Goal: Communication & Community: Answer question/provide support

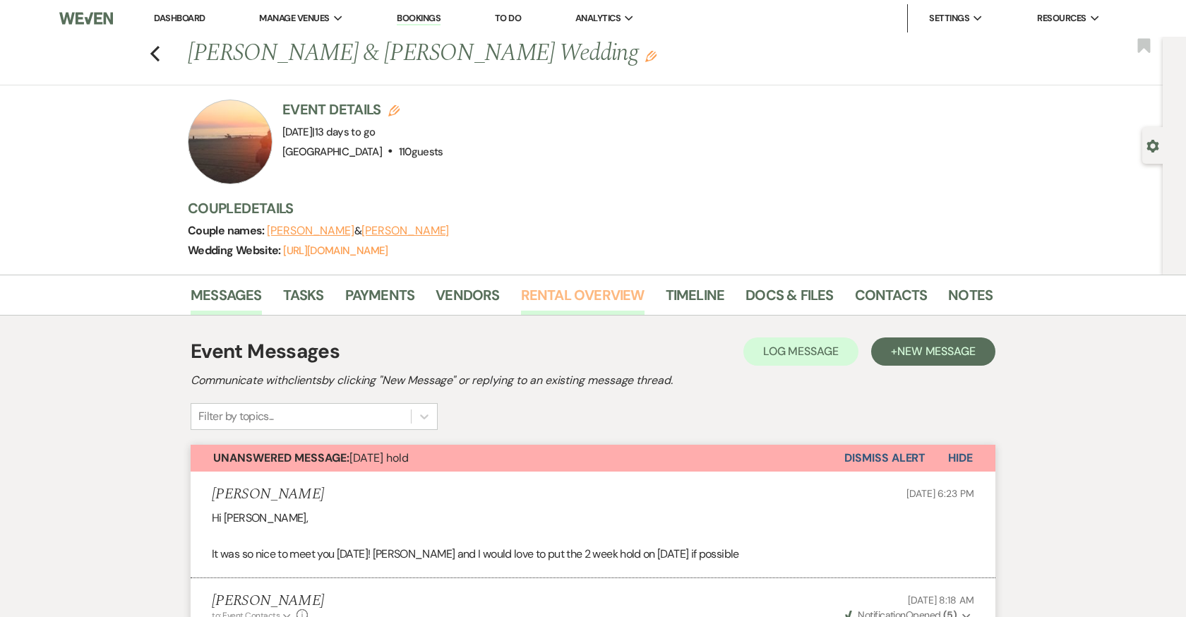
click at [558, 290] on link "Rental Overview" at bounding box center [583, 299] width 124 height 31
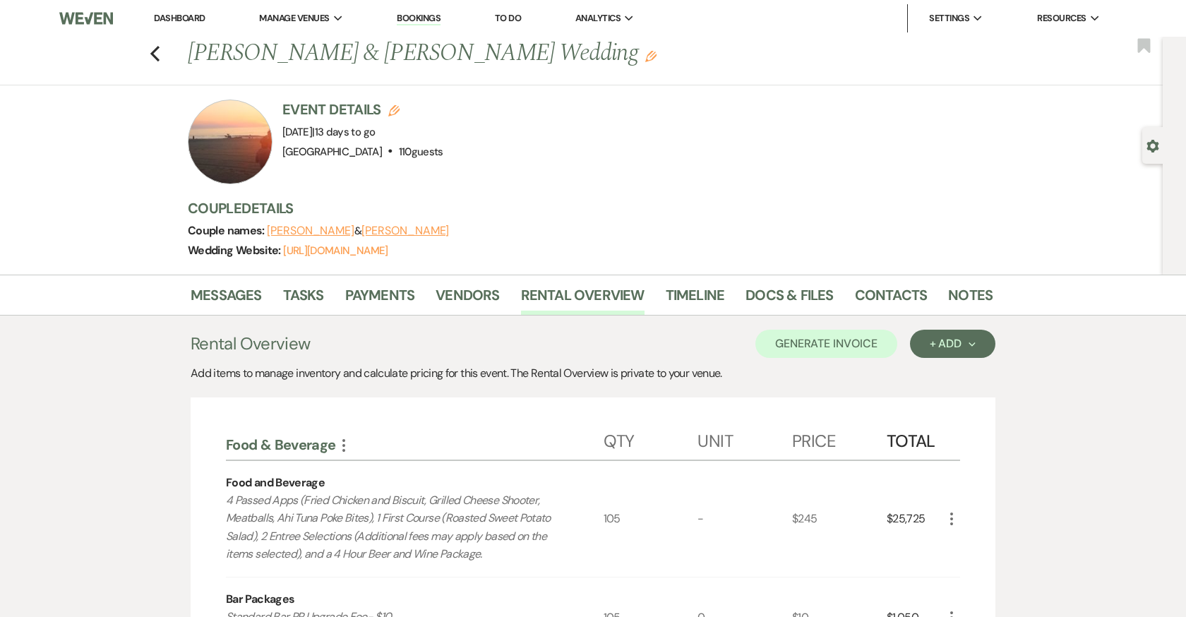
click at [394, 104] on button "Edit" at bounding box center [393, 110] width 11 height 13
select select "698"
select select "eventDateAnd"
select select "false"
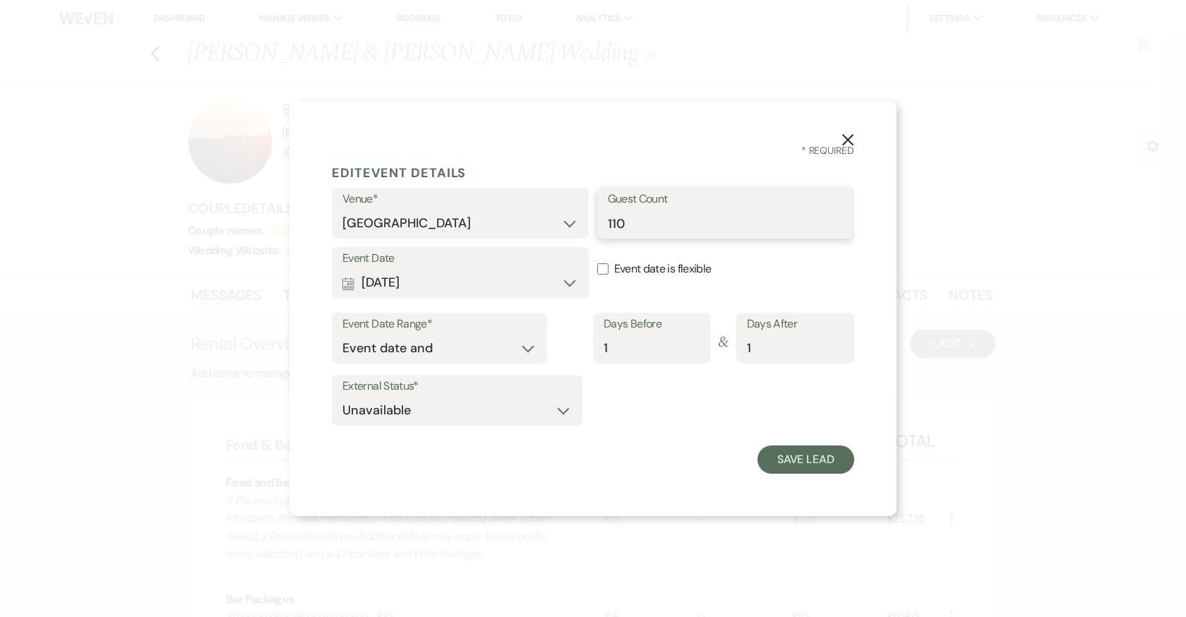
drag, startPoint x: 609, startPoint y: 227, endPoint x: 574, endPoint y: 227, distance: 34.6
click at [574, 227] on div "Venue* Addy Sea Historic Oceanfront Inn Guest Count 110" at bounding box center [593, 217] width 522 height 59
type input "104"
click at [814, 457] on button "Save Lead" at bounding box center [805, 459] width 97 height 28
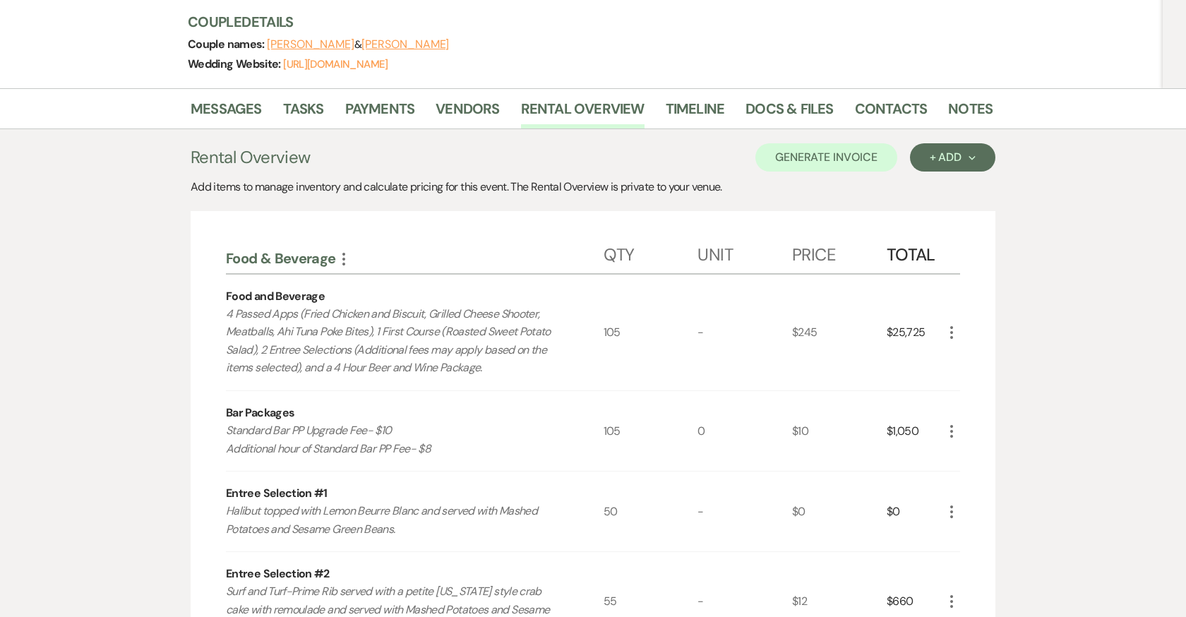
scroll to position [191, 0]
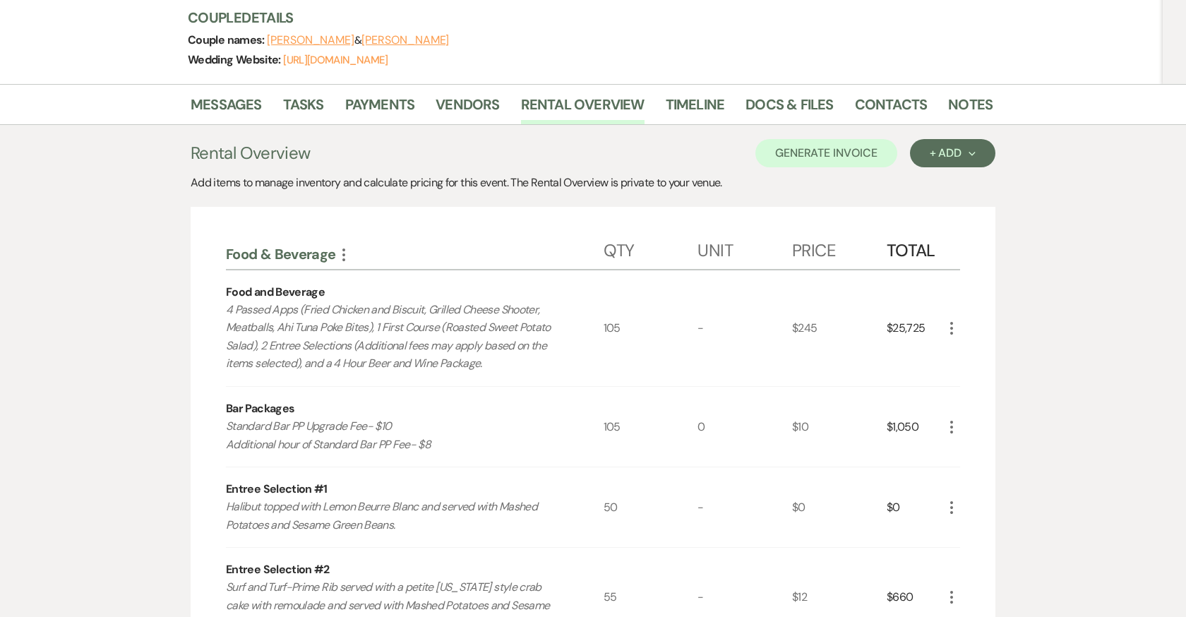
click at [950, 324] on icon "More" at bounding box center [951, 328] width 17 height 17
click at [983, 359] on button "Pencil Edit" at bounding box center [979, 356] width 73 height 23
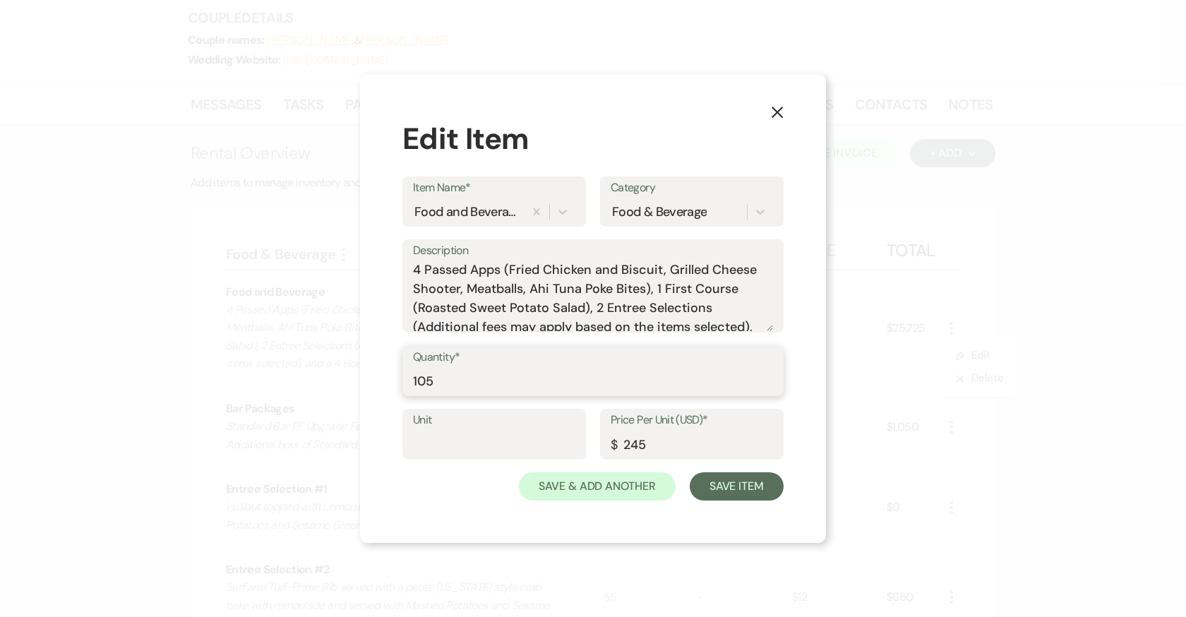
click at [458, 371] on input "105" at bounding box center [593, 381] width 360 height 28
click at [450, 380] on input "105" at bounding box center [593, 381] width 360 height 28
type input "104"
click at [743, 501] on button "Save Item" at bounding box center [737, 486] width 94 height 28
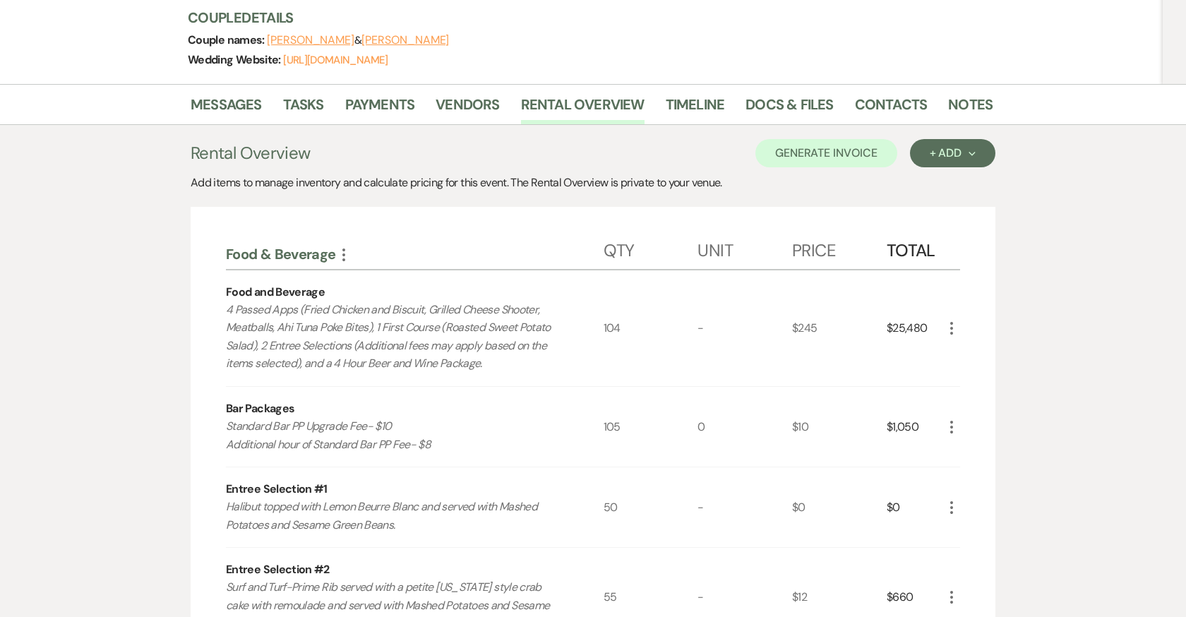
click at [951, 428] on icon "More" at bounding box center [951, 427] width 17 height 17
click at [958, 443] on button "Pencil Edit" at bounding box center [979, 454] width 73 height 23
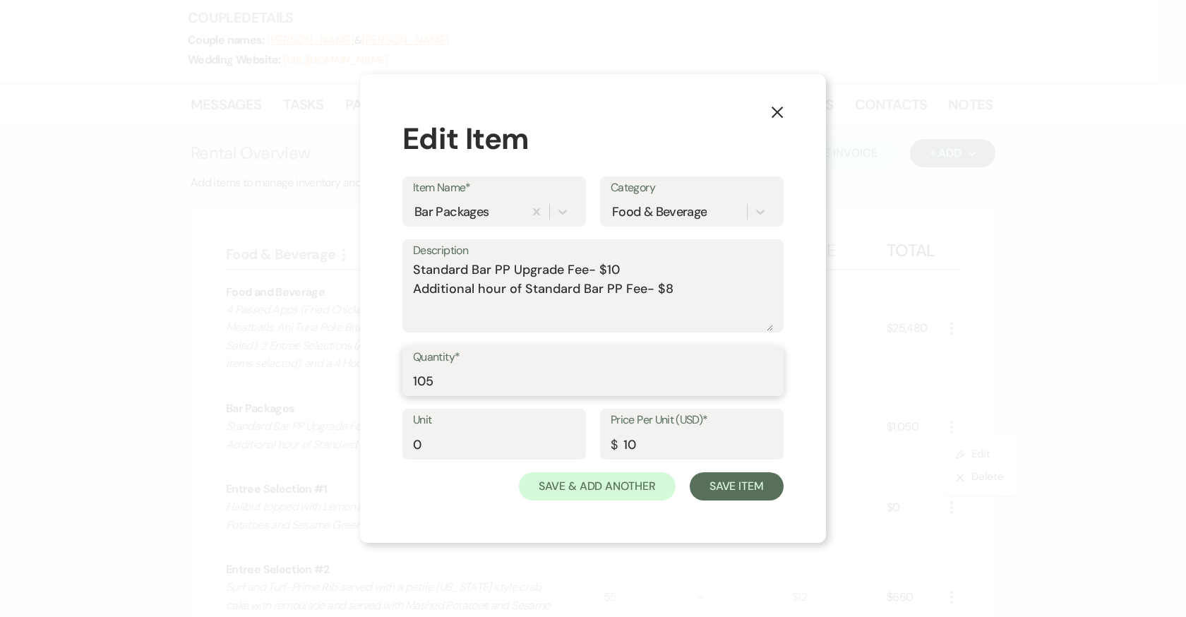
click at [484, 383] on input "105" at bounding box center [593, 381] width 360 height 28
type input "104"
click at [757, 489] on button "Save Item" at bounding box center [737, 486] width 94 height 28
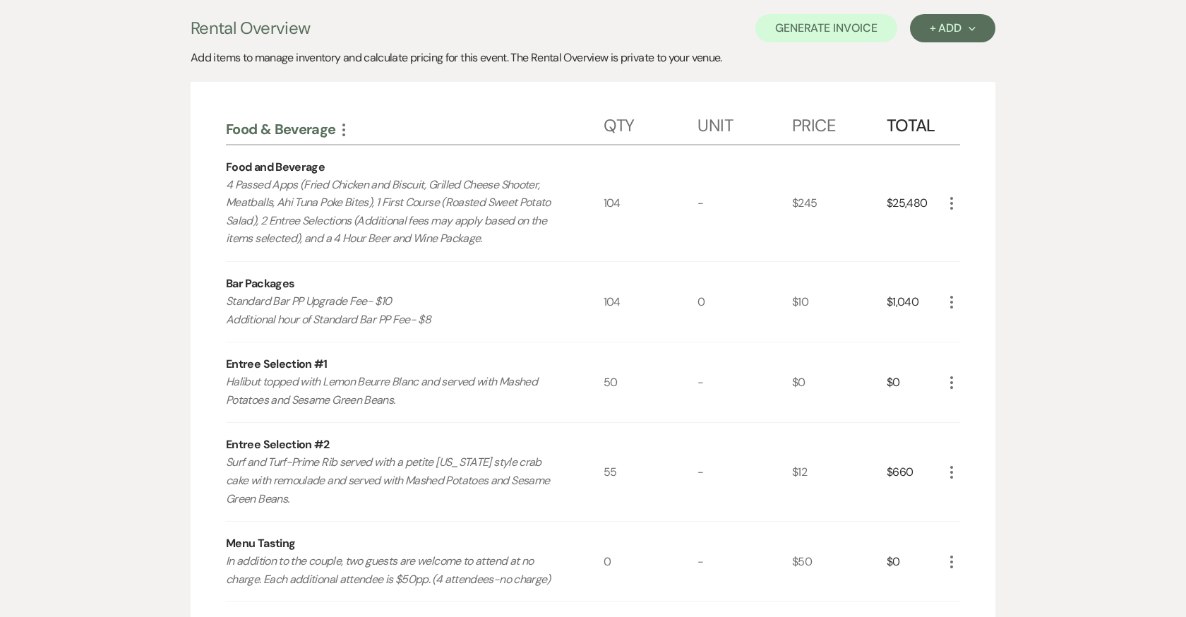
scroll to position [318, 0]
click at [952, 378] on use "button" at bounding box center [951, 380] width 3 height 13
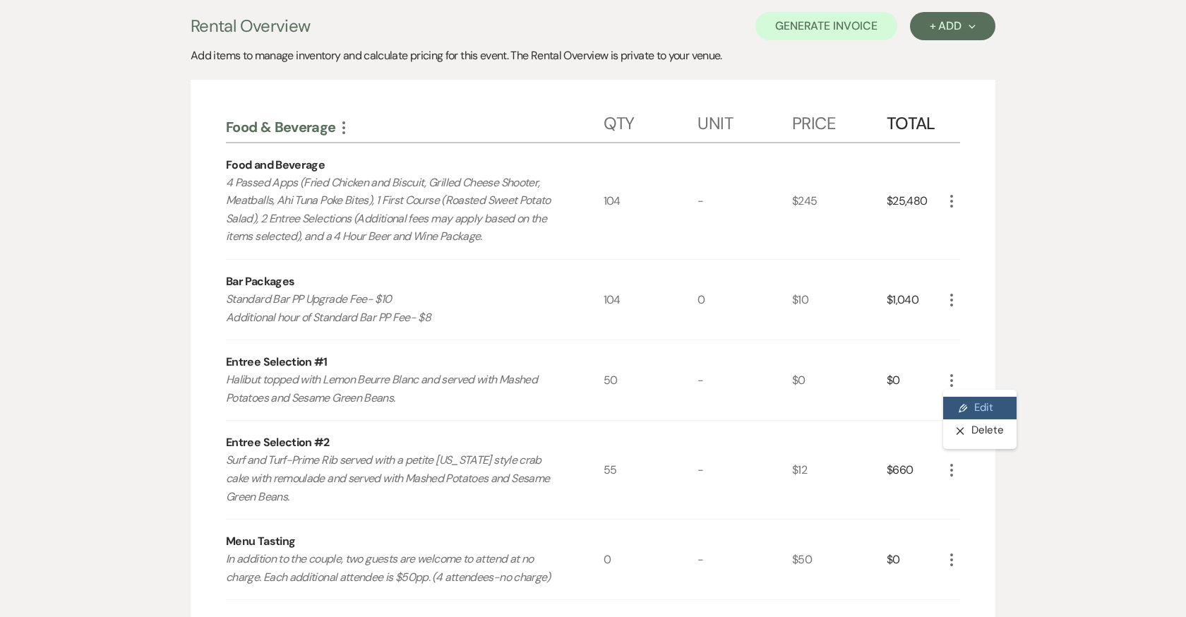
click at [977, 409] on button "Pencil Edit" at bounding box center [979, 408] width 73 height 23
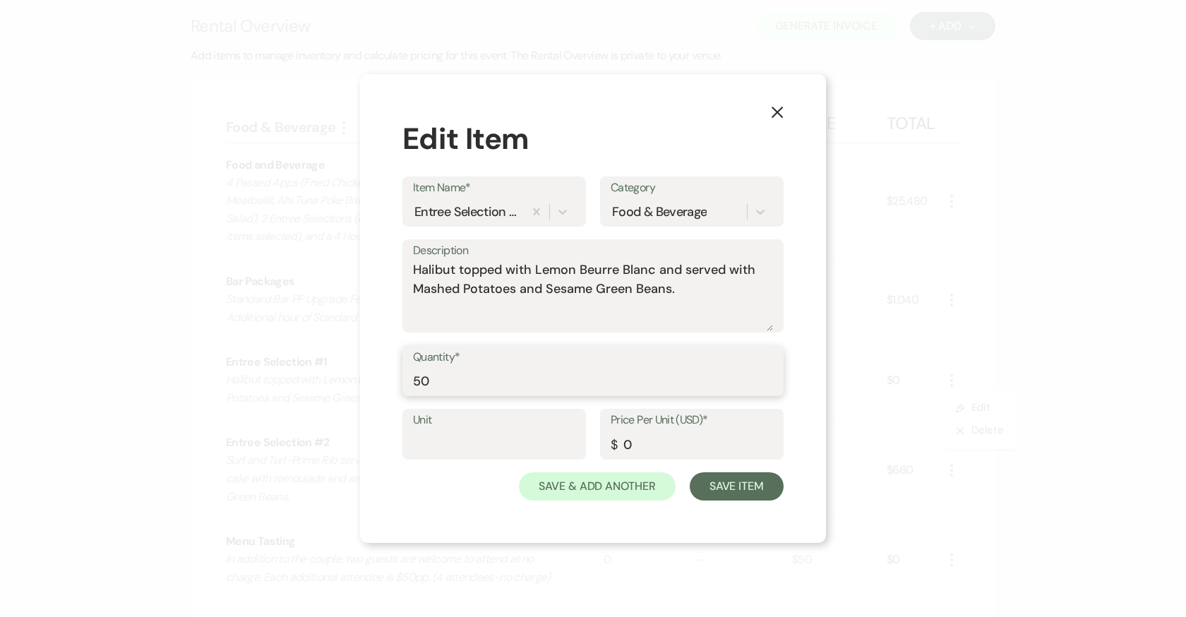
click at [420, 381] on input "50" at bounding box center [593, 381] width 360 height 28
type input "20"
click at [739, 483] on button "Save Item" at bounding box center [737, 486] width 94 height 28
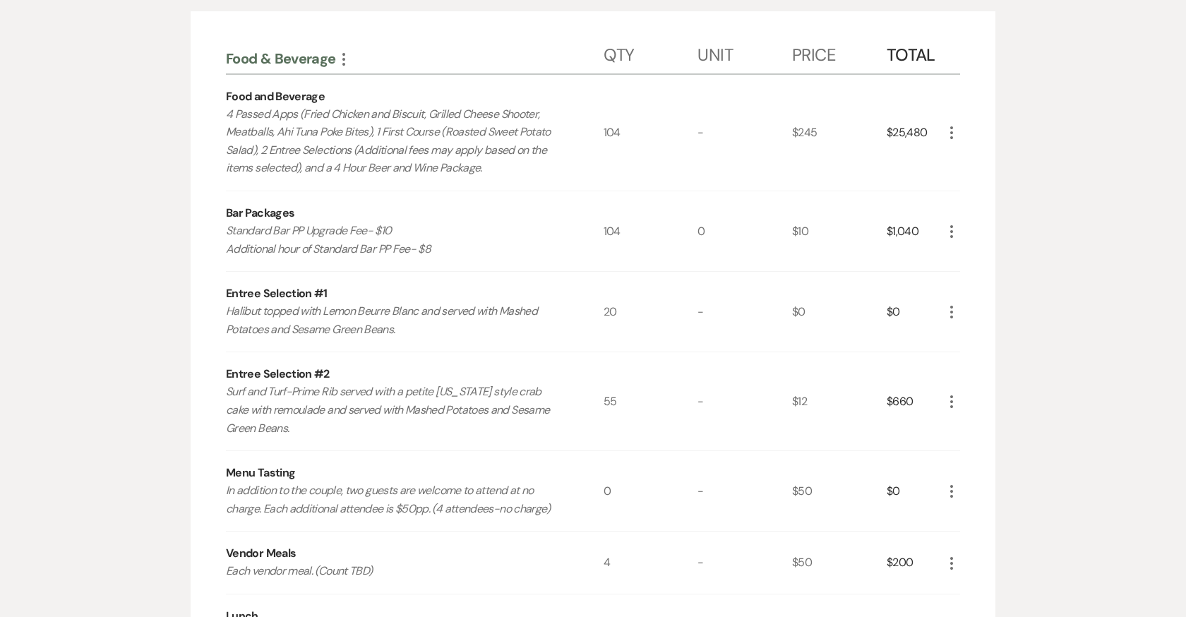
scroll to position [400, 0]
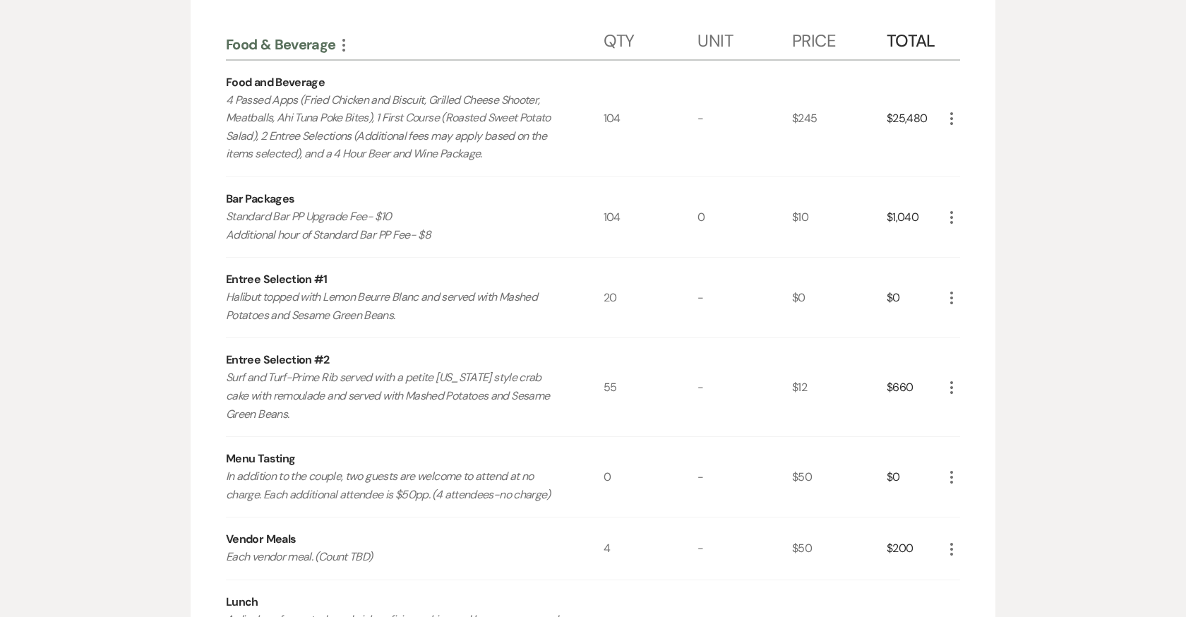
click at [955, 383] on icon "More" at bounding box center [951, 387] width 17 height 17
click at [969, 412] on button "Pencil Edit" at bounding box center [979, 415] width 73 height 23
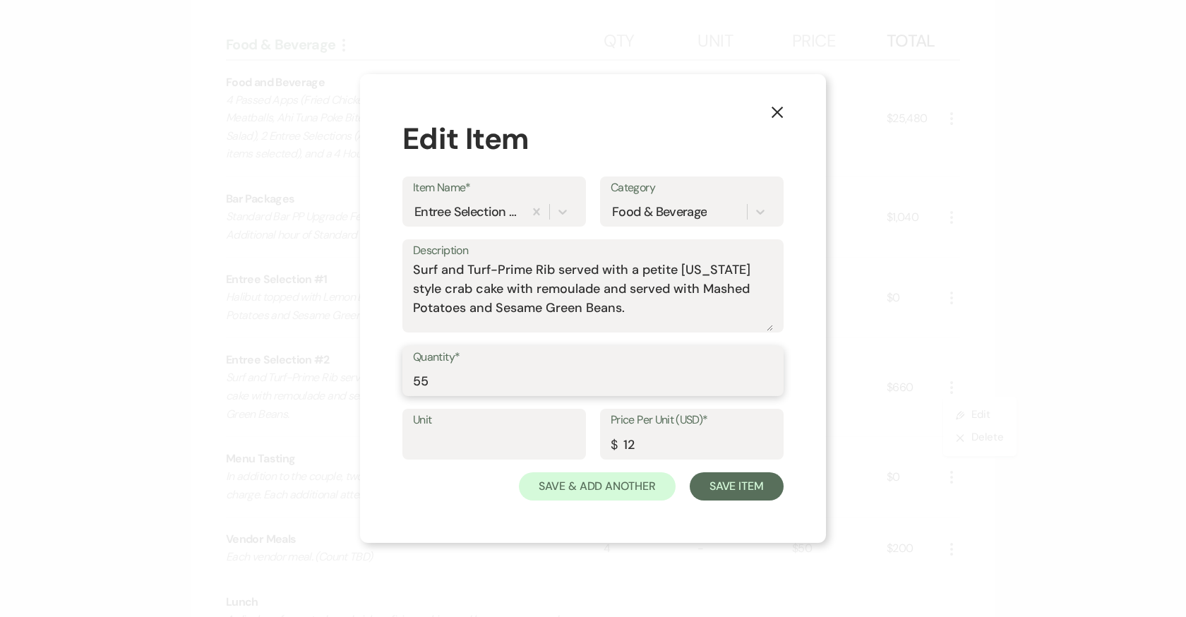
drag, startPoint x: 465, startPoint y: 385, endPoint x: 353, endPoint y: 383, distance: 111.6
click at [353, 384] on div "X Edit Item Item Name* Entree Selection #2 Category Food & Beverage Description…" at bounding box center [593, 308] width 1186 height 617
type input "81"
click at [736, 484] on button "Save Item" at bounding box center [737, 486] width 94 height 28
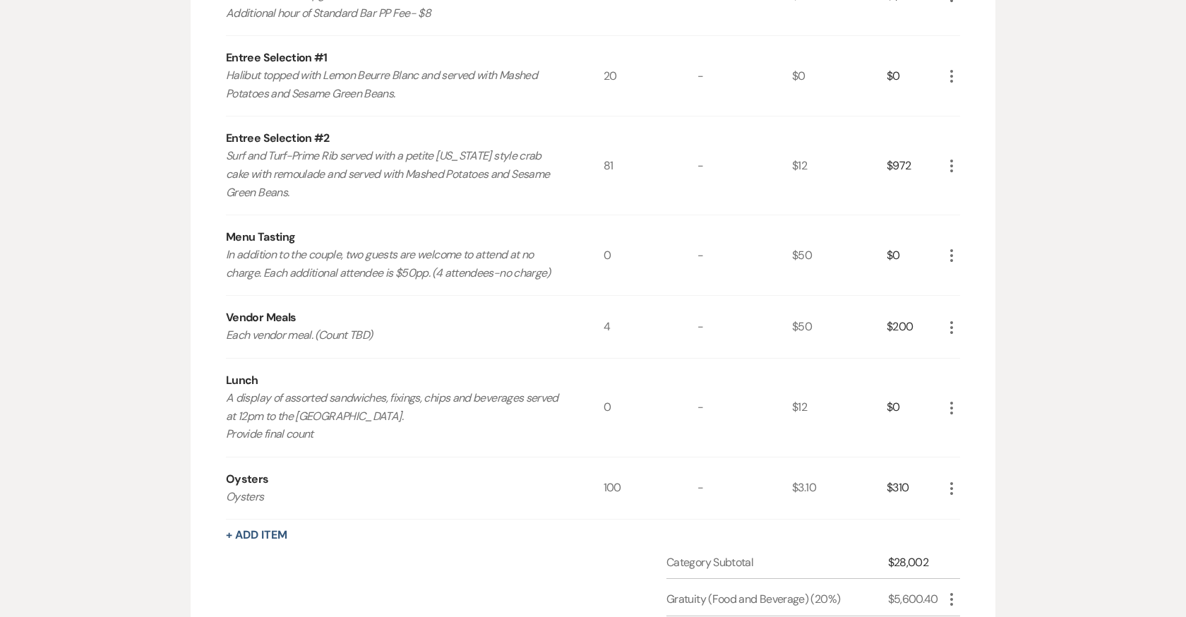
scroll to position [623, 0]
click at [952, 321] on icon "More" at bounding box center [951, 326] width 17 height 17
click at [967, 350] on button "Pencil Edit" at bounding box center [979, 354] width 73 height 23
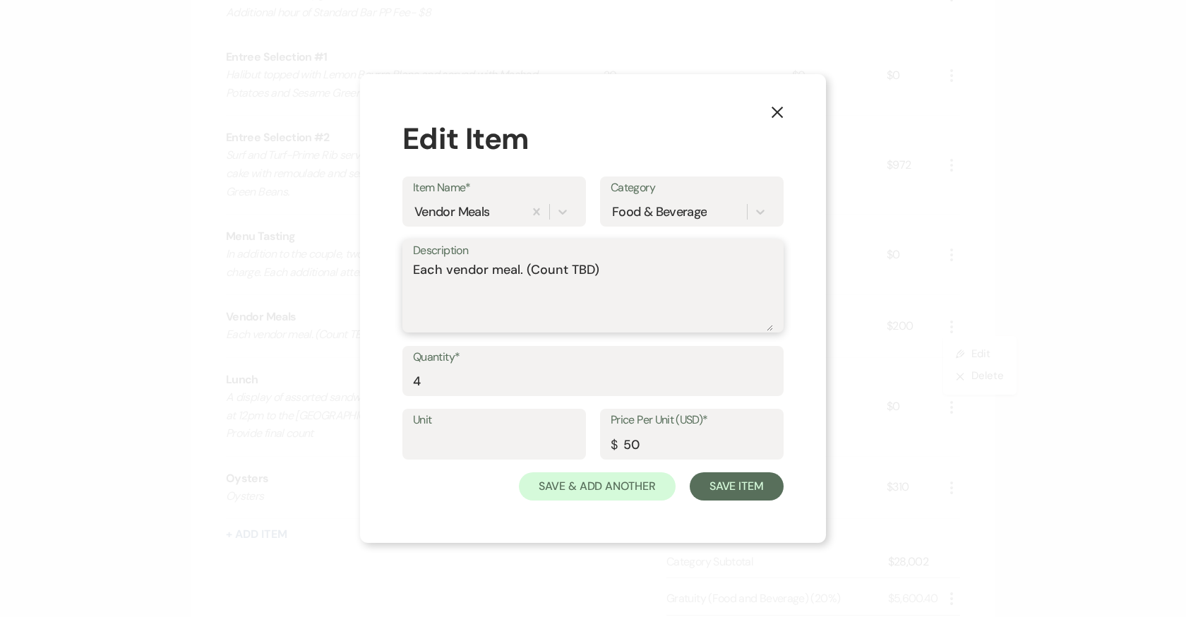
drag, startPoint x: 525, startPoint y: 270, endPoint x: 663, endPoint y: 273, distance: 137.7
click at [663, 274] on textarea "Each vendor meal. (Count TBD)" at bounding box center [593, 295] width 360 height 71
type textarea "Each vendor meal."
click at [755, 492] on button "Save Item" at bounding box center [737, 486] width 94 height 28
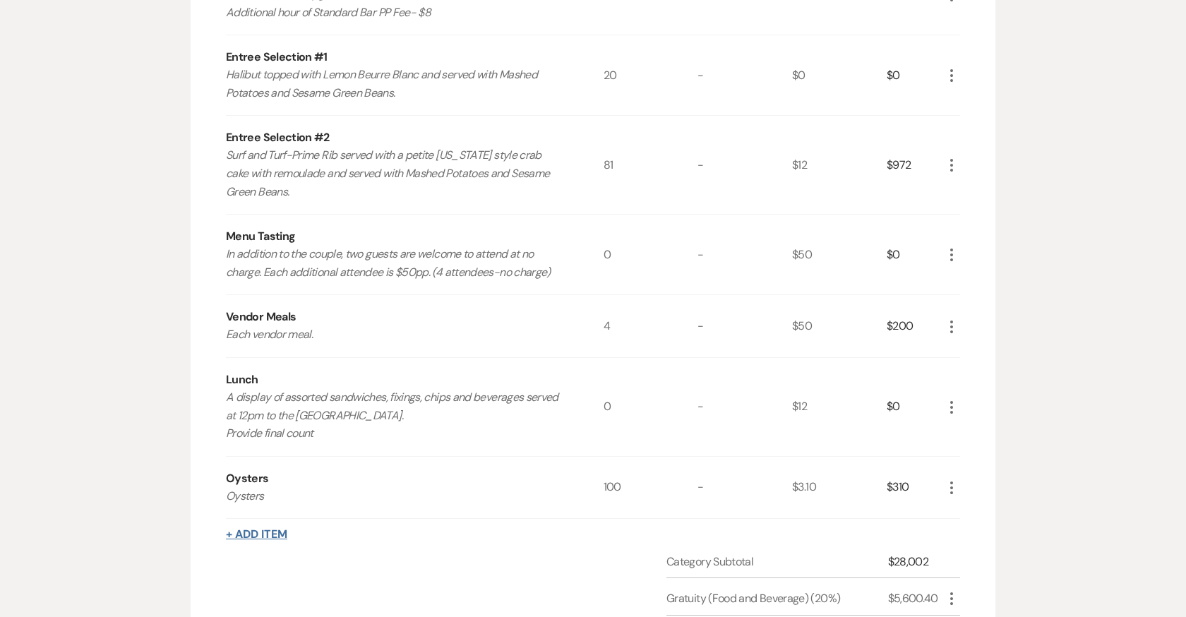
click at [258, 529] on button "+ Add Item" at bounding box center [256, 534] width 61 height 11
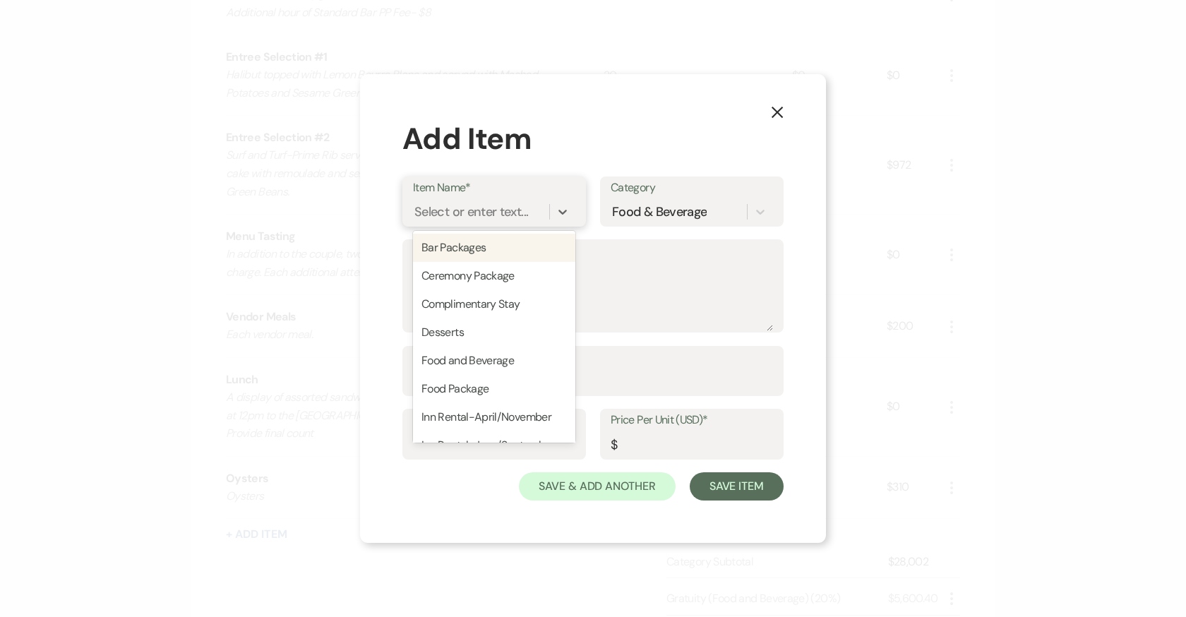
click at [479, 206] on div "Select or enter text..." at bounding box center [471, 211] width 114 height 19
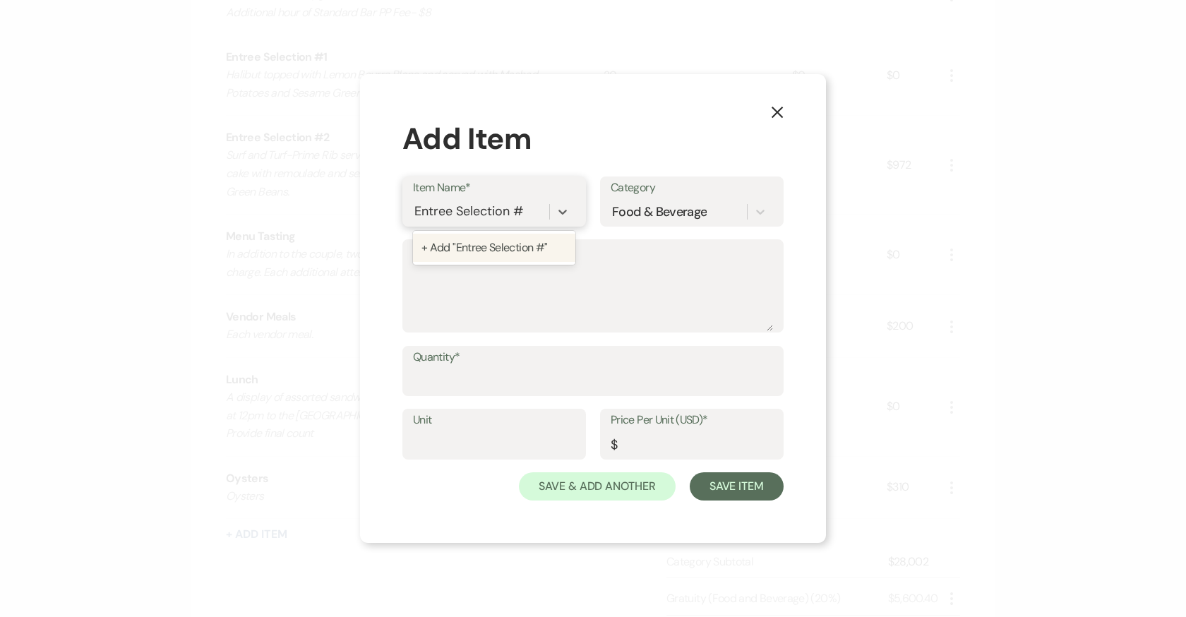
type input "Entree Selection #3"
click at [501, 260] on div "+ Add "Entree Selection #3"" at bounding box center [494, 248] width 162 height 28
click at [477, 275] on textarea "Description" at bounding box center [593, 295] width 360 height 71
type textarea "A"
type textarea "Vegetarian Meals"
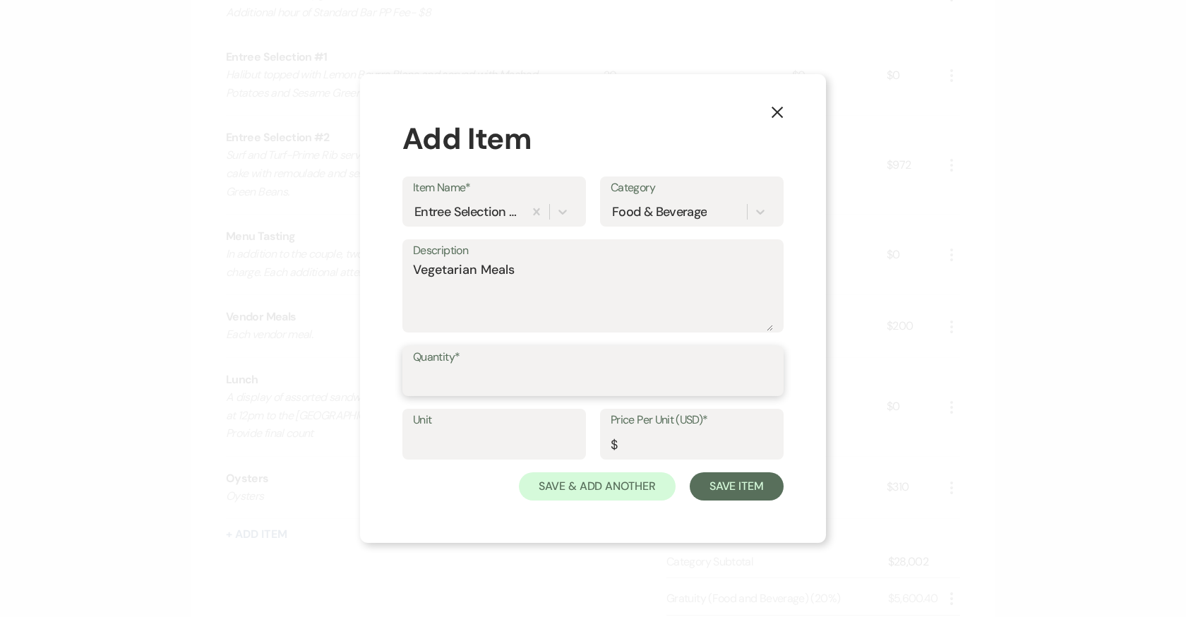
click at [486, 380] on input "Quantity*" at bounding box center [593, 381] width 360 height 28
type input "3"
click at [695, 438] on input "Price Per Unit (USD)*" at bounding box center [692, 445] width 162 height 28
type input "0"
click at [753, 486] on button "Save Item" at bounding box center [737, 486] width 94 height 28
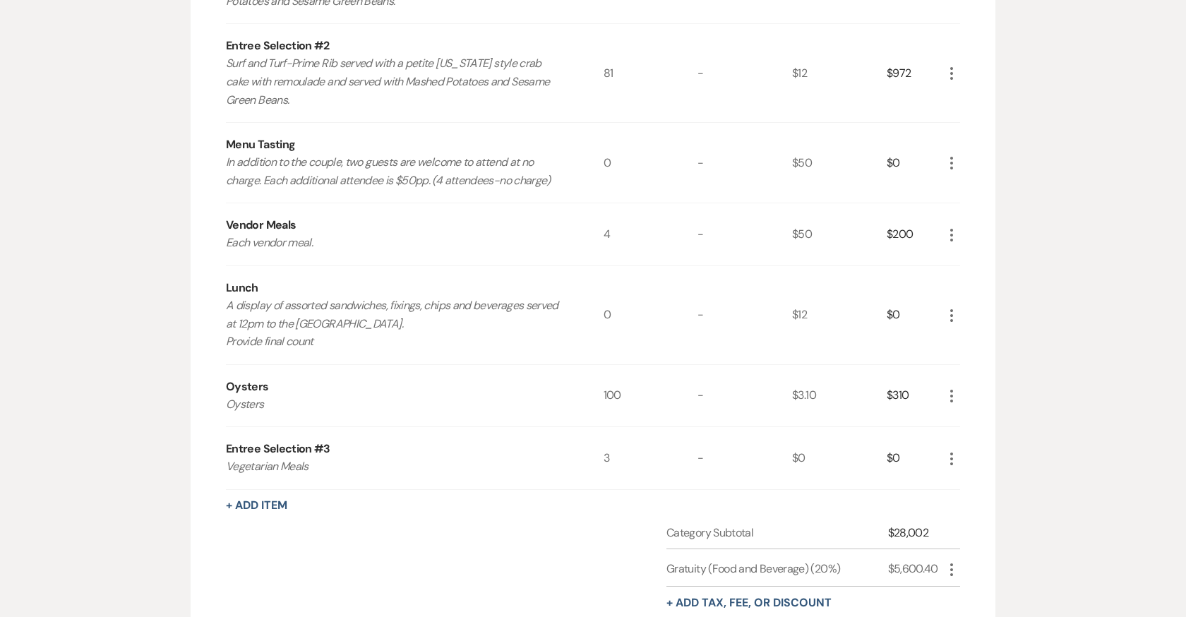
scroll to position [711, 0]
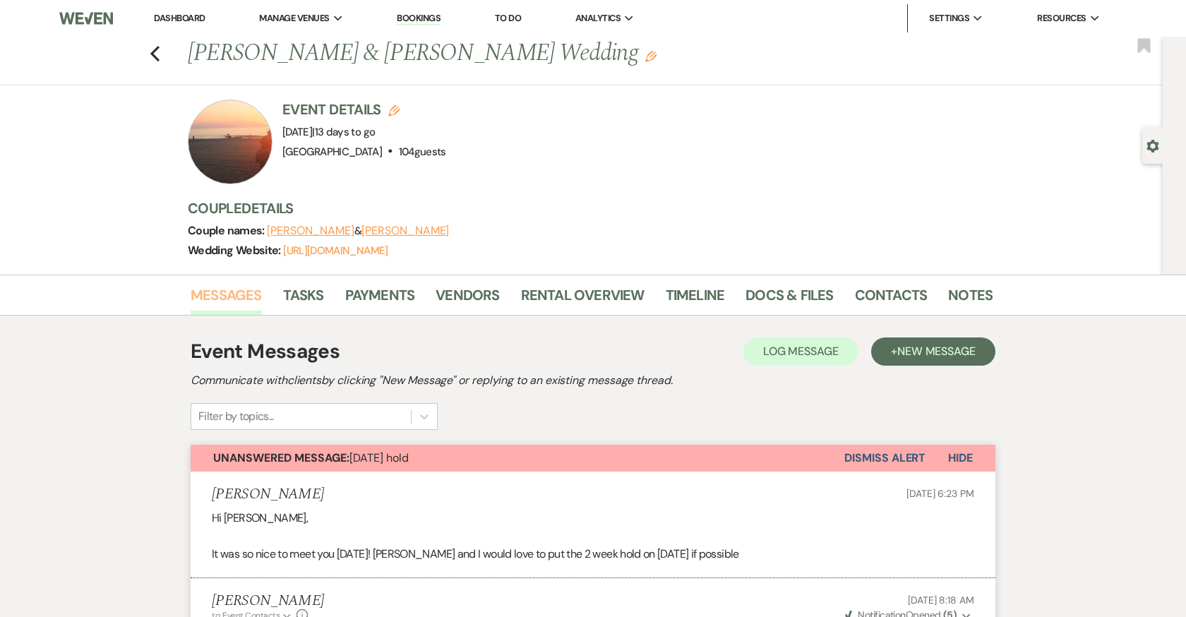
click at [253, 287] on link "Messages" at bounding box center [226, 299] width 71 height 31
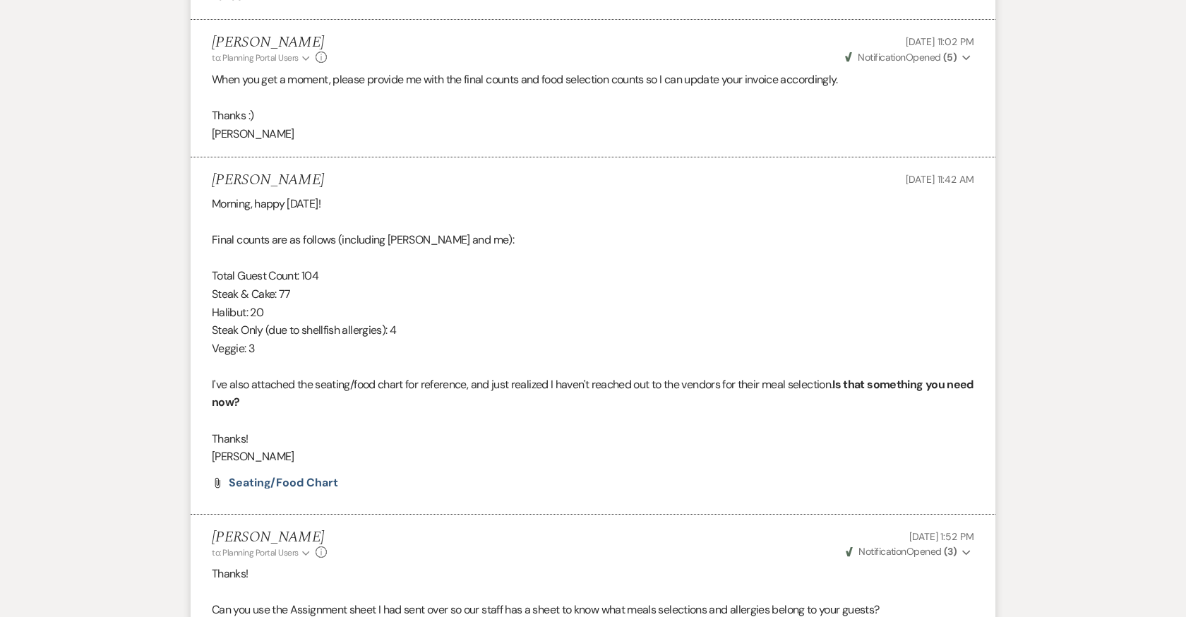
scroll to position [21524, 0]
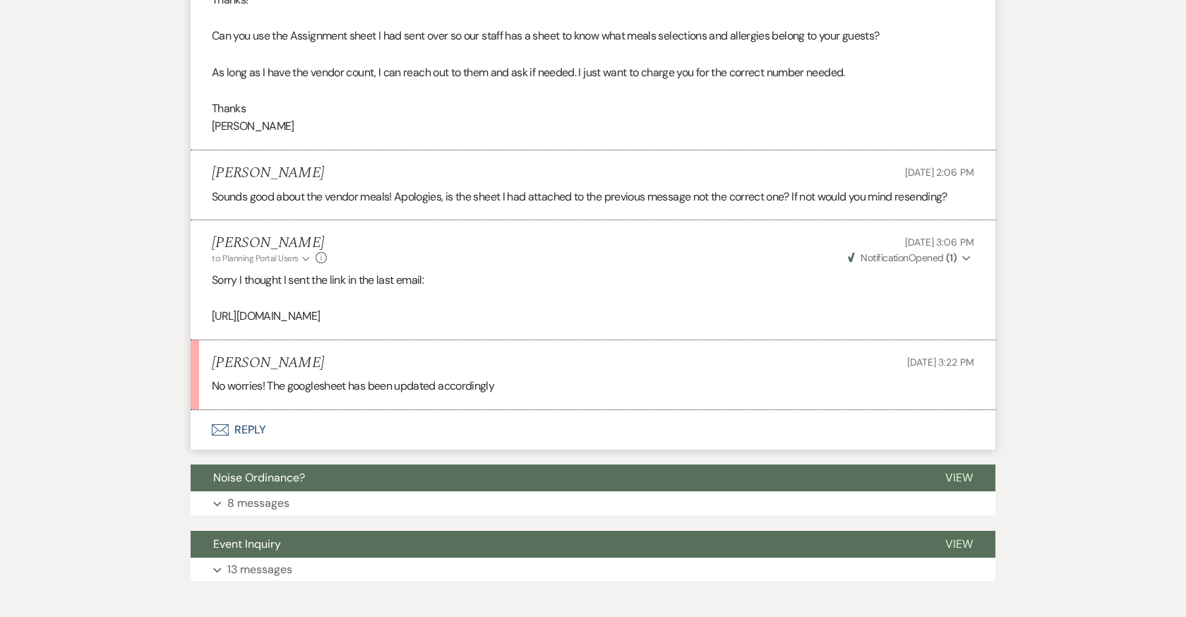
click at [246, 410] on button "Envelope Reply" at bounding box center [593, 430] width 805 height 40
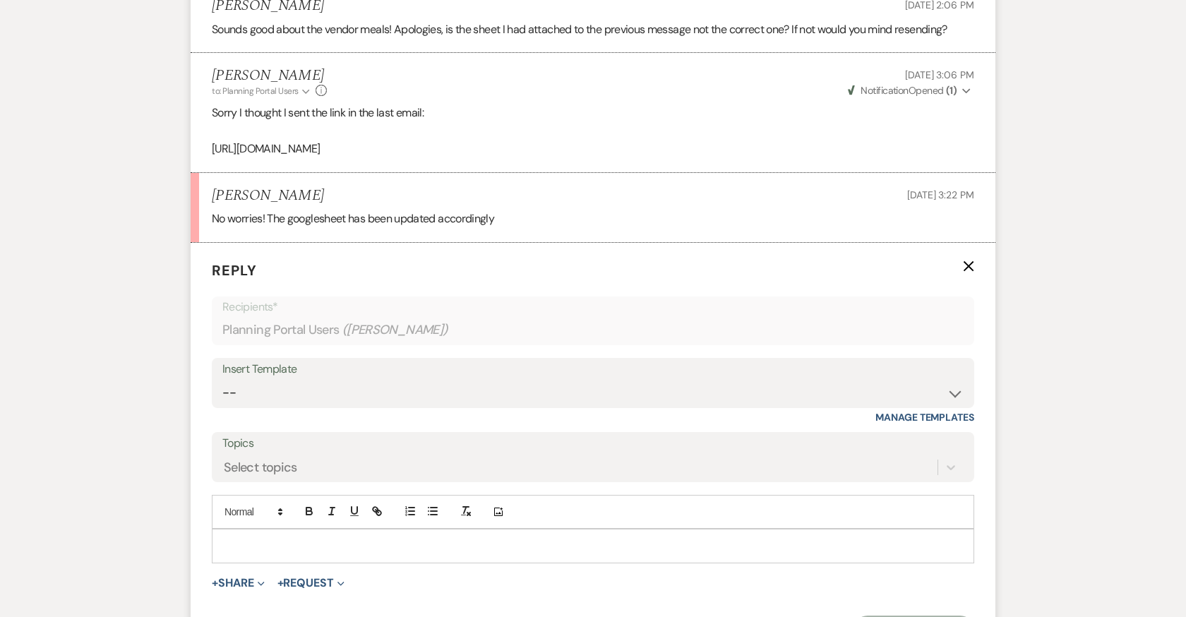
scroll to position [21695, 0]
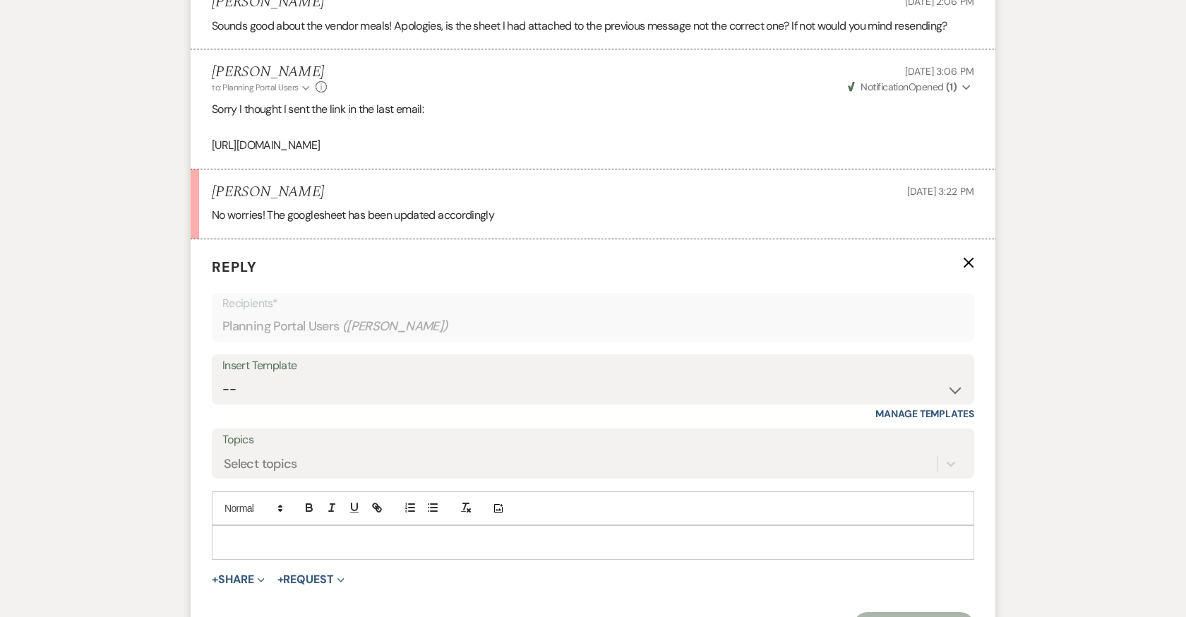
click at [384, 526] on div at bounding box center [592, 542] width 761 height 32
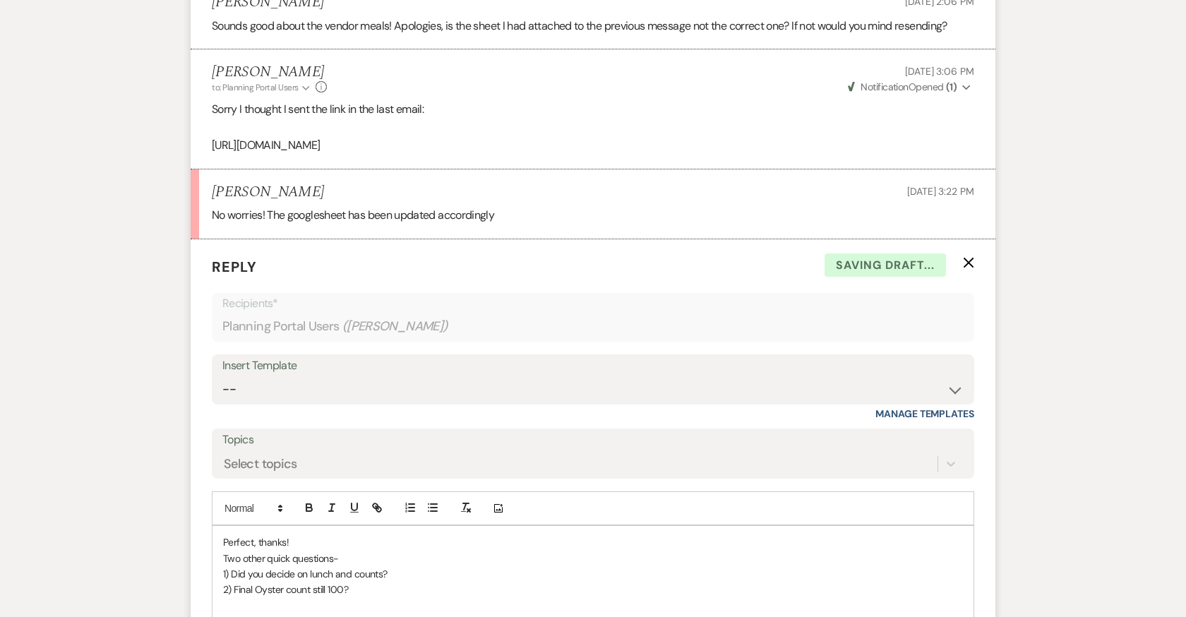
click at [236, 613] on p "Thnaks!" at bounding box center [593, 621] width 740 height 16
click at [328, 598] on p at bounding box center [593, 606] width 740 height 16
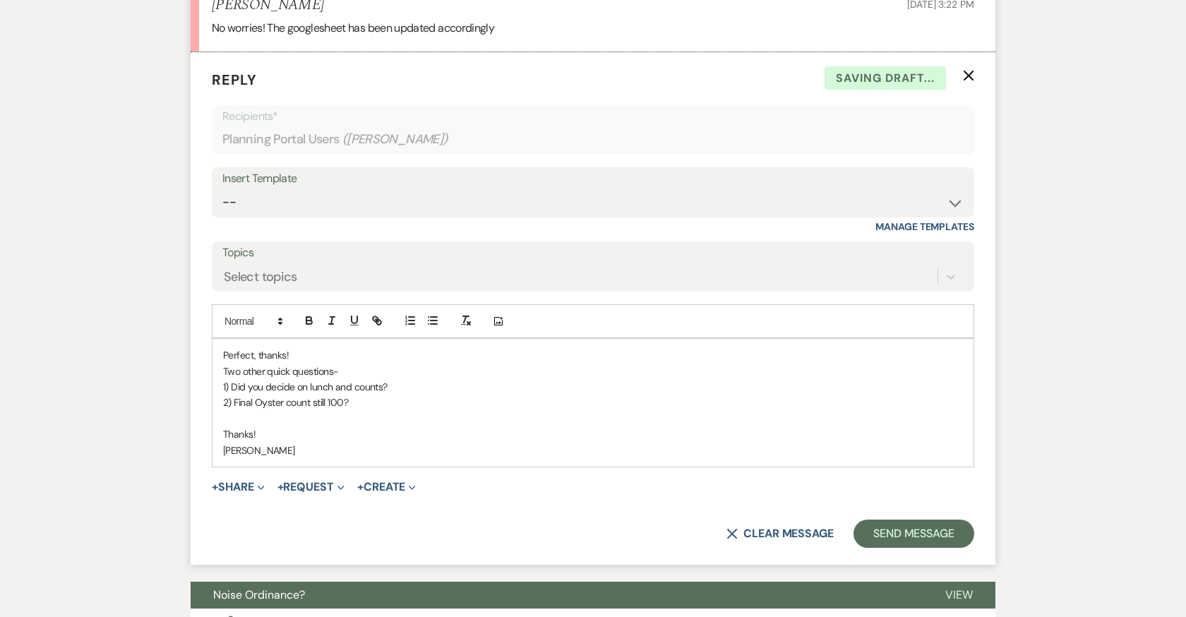
scroll to position [21997, 0]
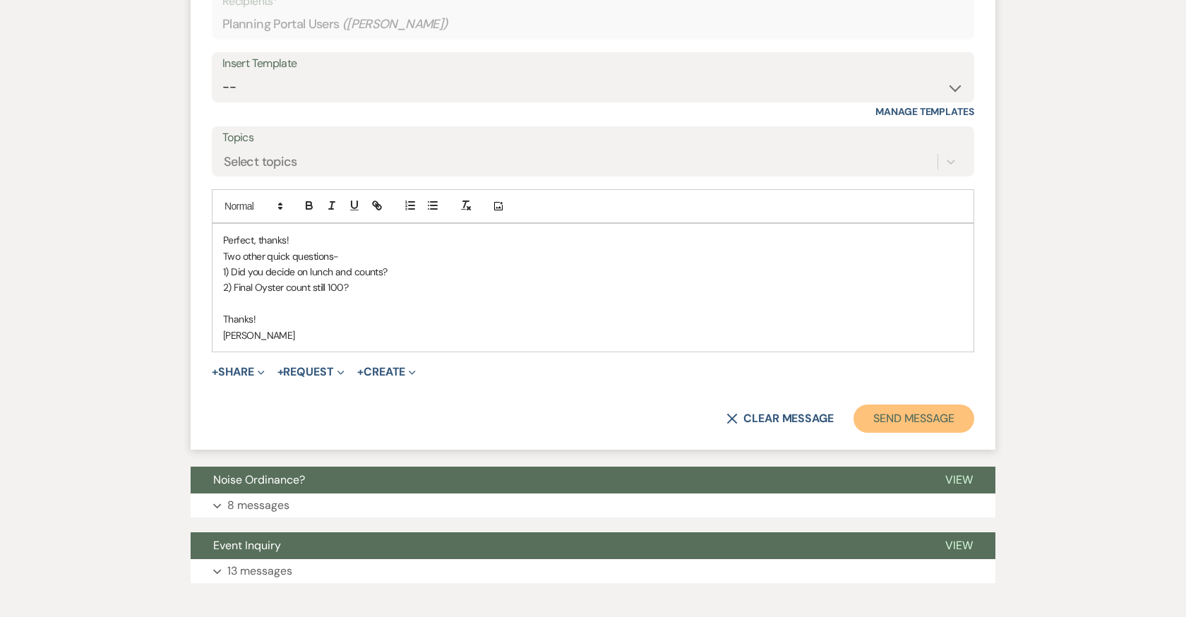
click at [916, 405] on button "Send Message" at bounding box center [913, 419] width 121 height 28
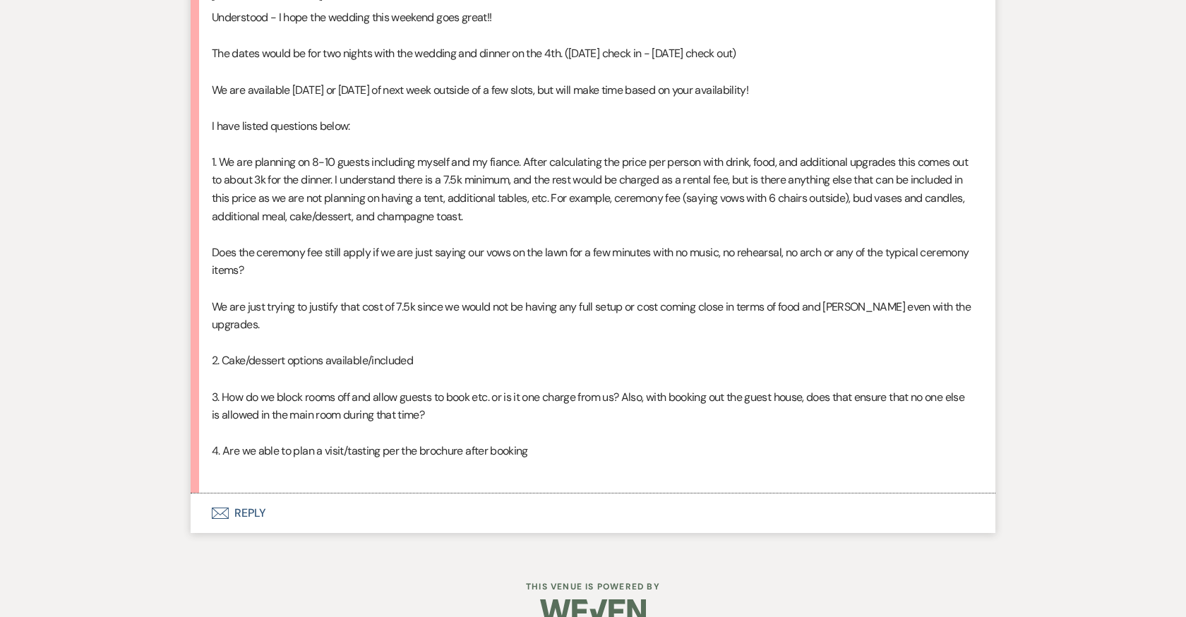
scroll to position [5745, 0]
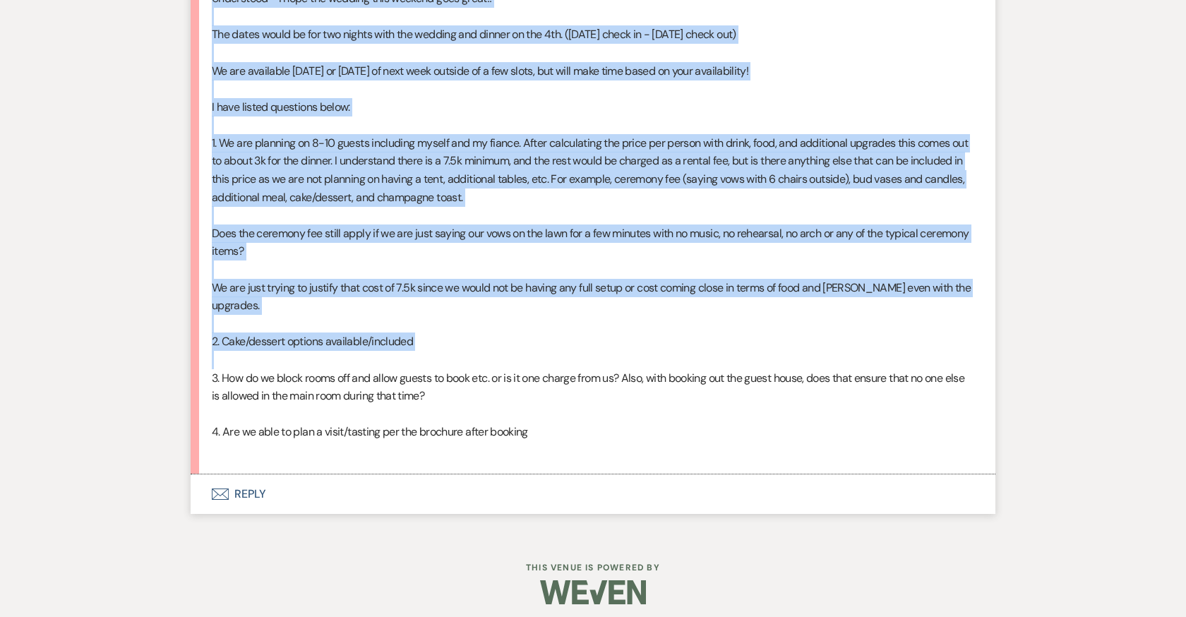
drag, startPoint x: 211, startPoint y: 9, endPoint x: 482, endPoint y: 345, distance: 431.7
click at [482, 345] on div "Understood - I hope the wedding this weekend goes great!! The dates would be fo…" at bounding box center [593, 223] width 762 height 469
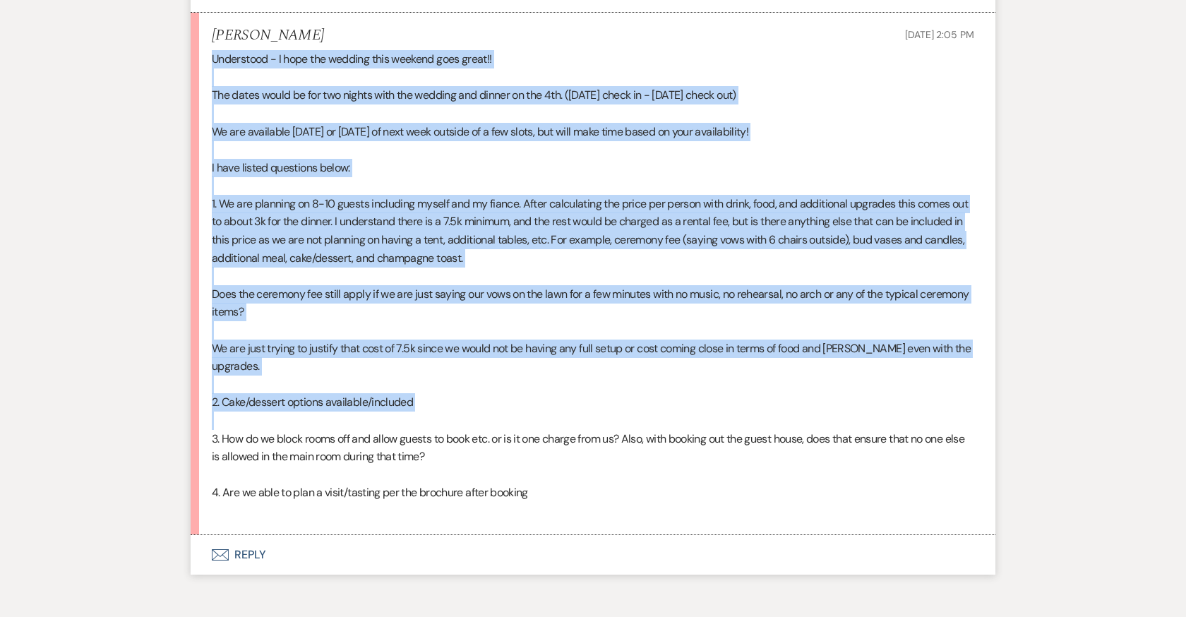
scroll to position [5677, 0]
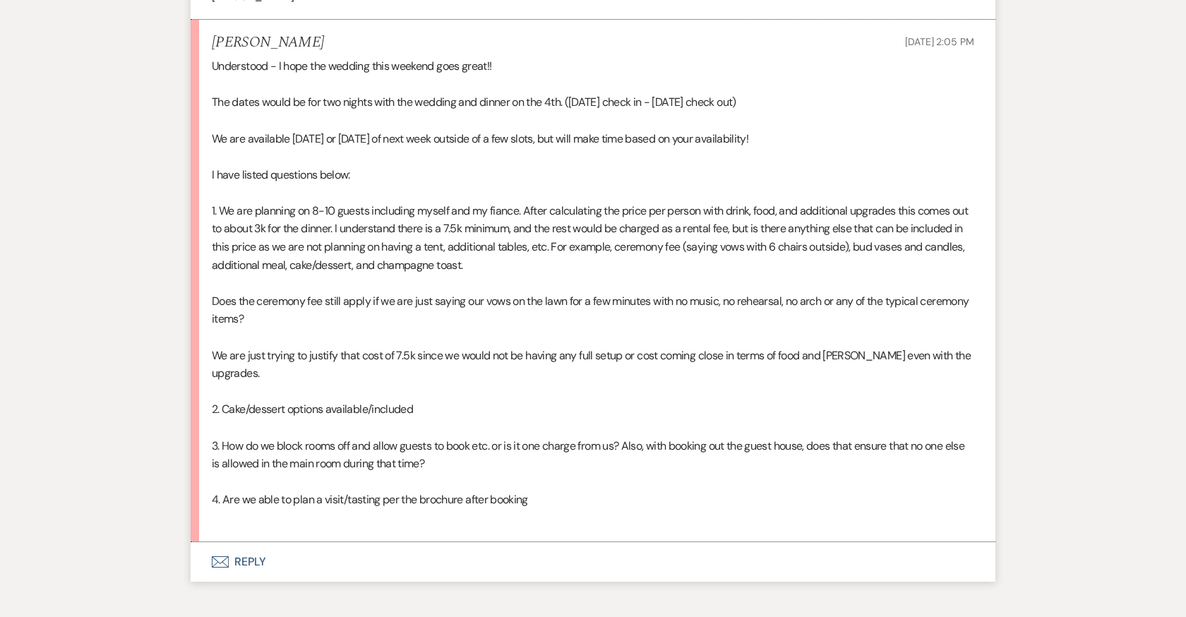
click at [388, 166] on p at bounding box center [593, 157] width 762 height 18
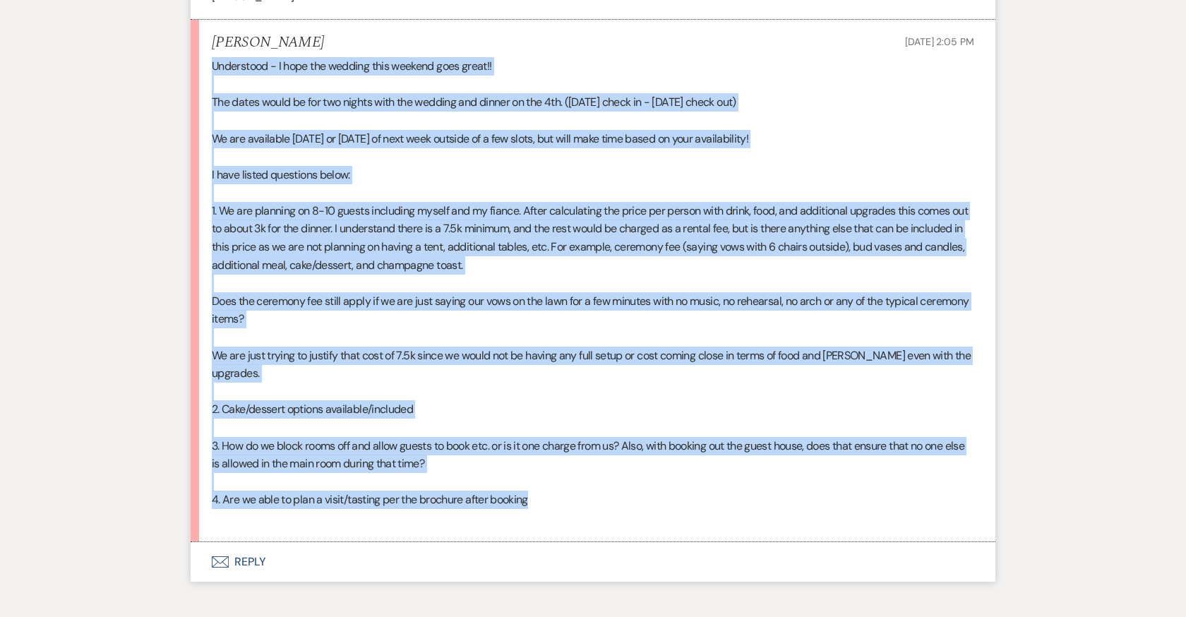
drag, startPoint x: 212, startPoint y: 73, endPoint x: 581, endPoint y: 496, distance: 560.9
click at [581, 494] on div "Understood - I hope the wedding this weekend goes great!! The dates would be fo…" at bounding box center [593, 291] width 762 height 469
copy div "Understood - I hope the wedding this weekend goes great!! The dates would be fo…"
click at [246, 551] on button "Envelope Reply" at bounding box center [593, 562] width 805 height 40
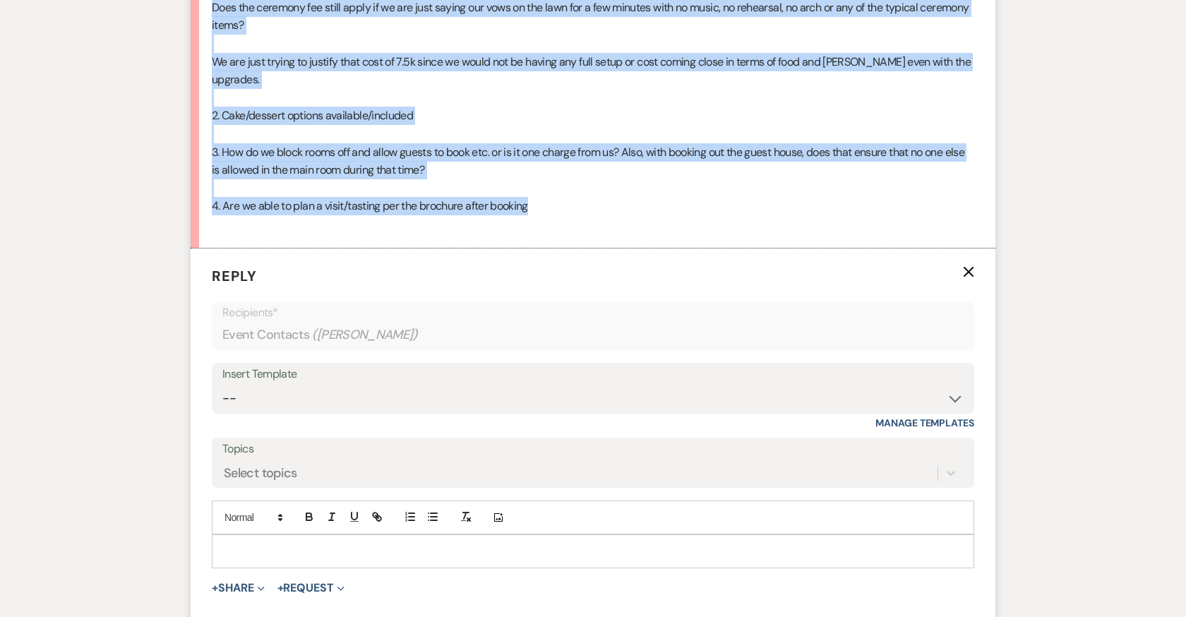
scroll to position [5990, 0]
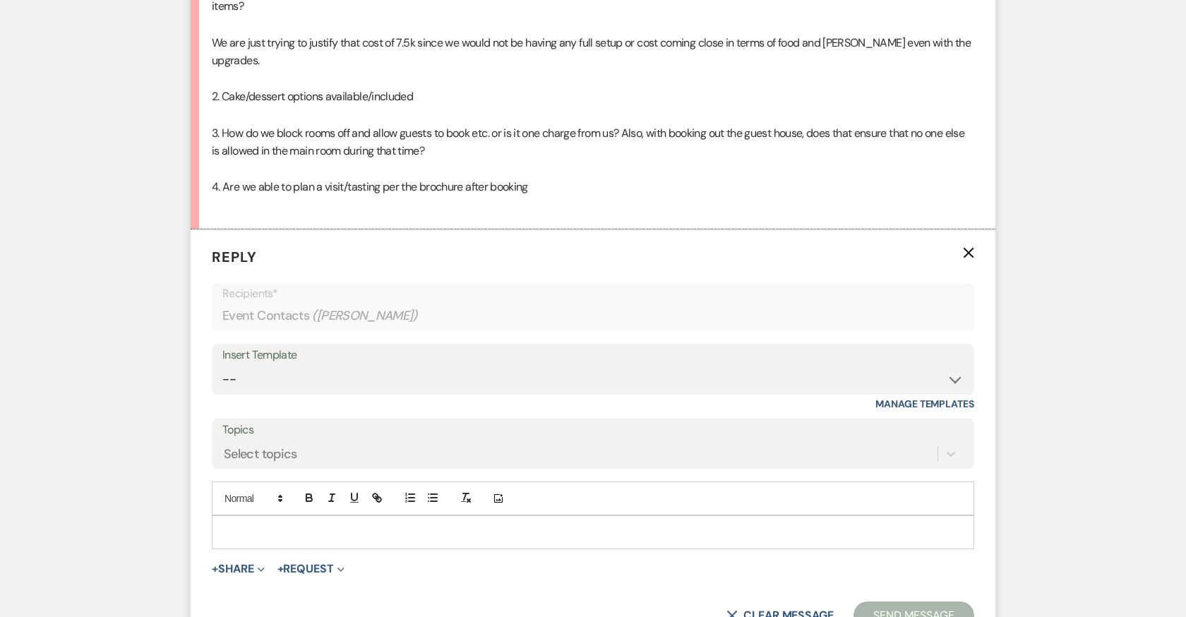
click at [251, 516] on div at bounding box center [592, 532] width 761 height 32
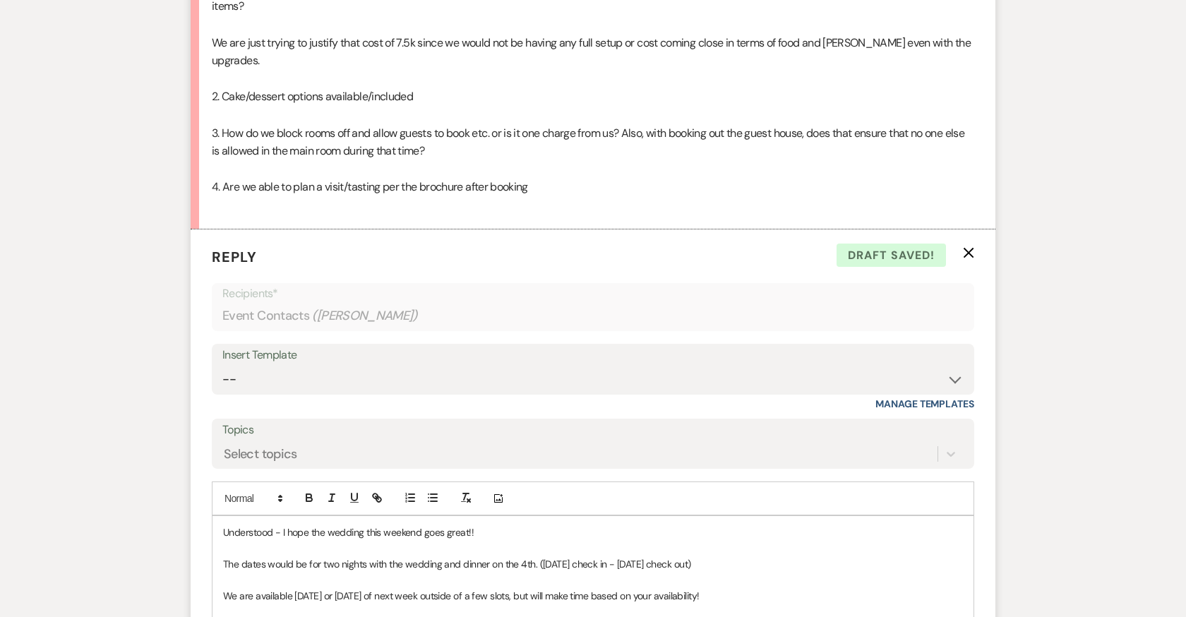
click at [503, 527] on p "Understood - I hope the wedding this weekend goes great!!" at bounding box center [593, 533] width 740 height 16
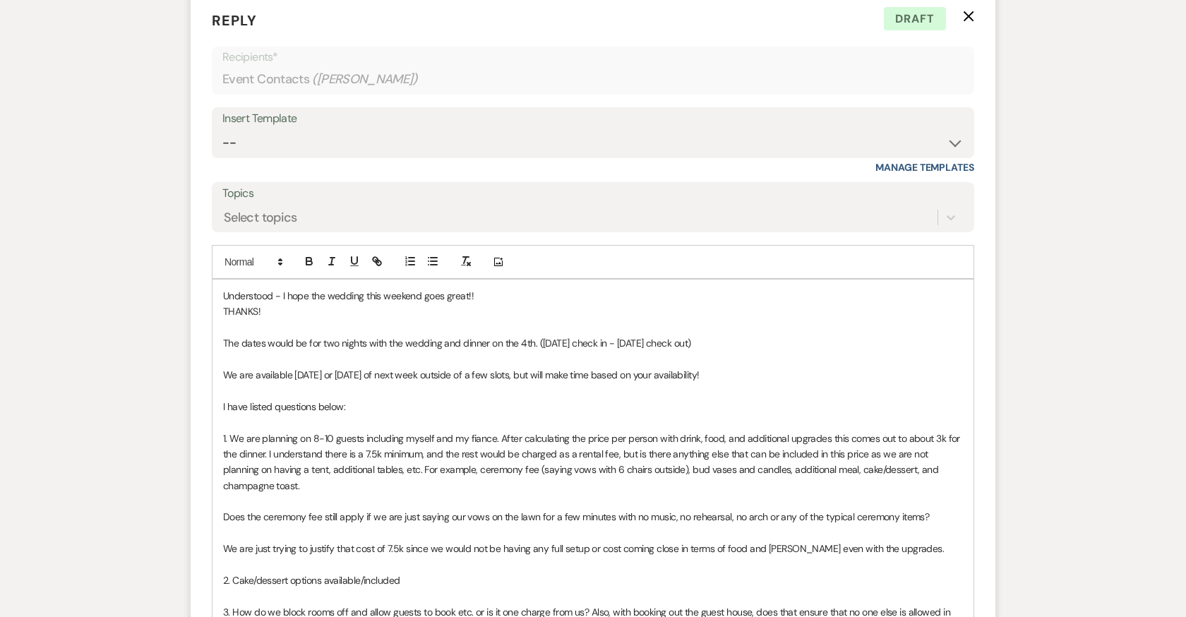
scroll to position [6228, 0]
click at [707, 334] on p "The dates would be for two nights with the wedding and dinner on the 4th. ([DAT…" at bounding box center [593, 342] width 740 height 16
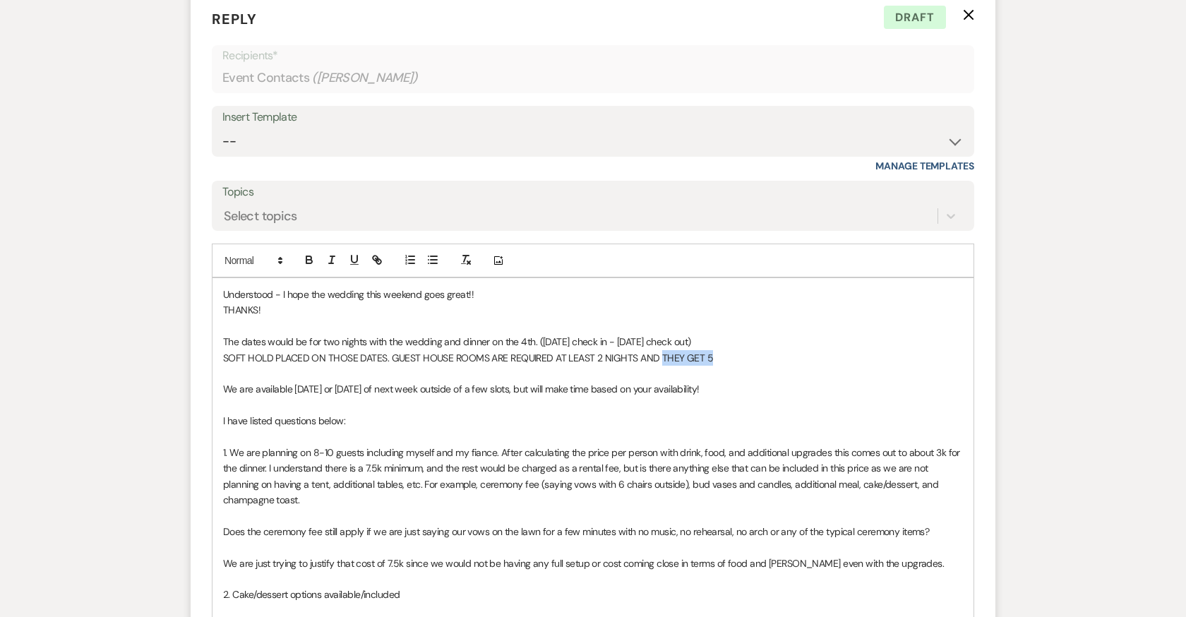
drag, startPoint x: 657, startPoint y: 345, endPoint x: 752, endPoint y: 352, distance: 94.9
click at [752, 352] on p "SOFT HOLD PLACED ON THOSE DATES. GUEST HOUSE ROOMS ARE REQUIRED AT LEAST 2 NIGH…" at bounding box center [593, 358] width 740 height 16
click at [731, 383] on p "We are available [DATE] or [DATE] of next week outside of a few slots, but will…" at bounding box center [593, 389] width 740 height 16
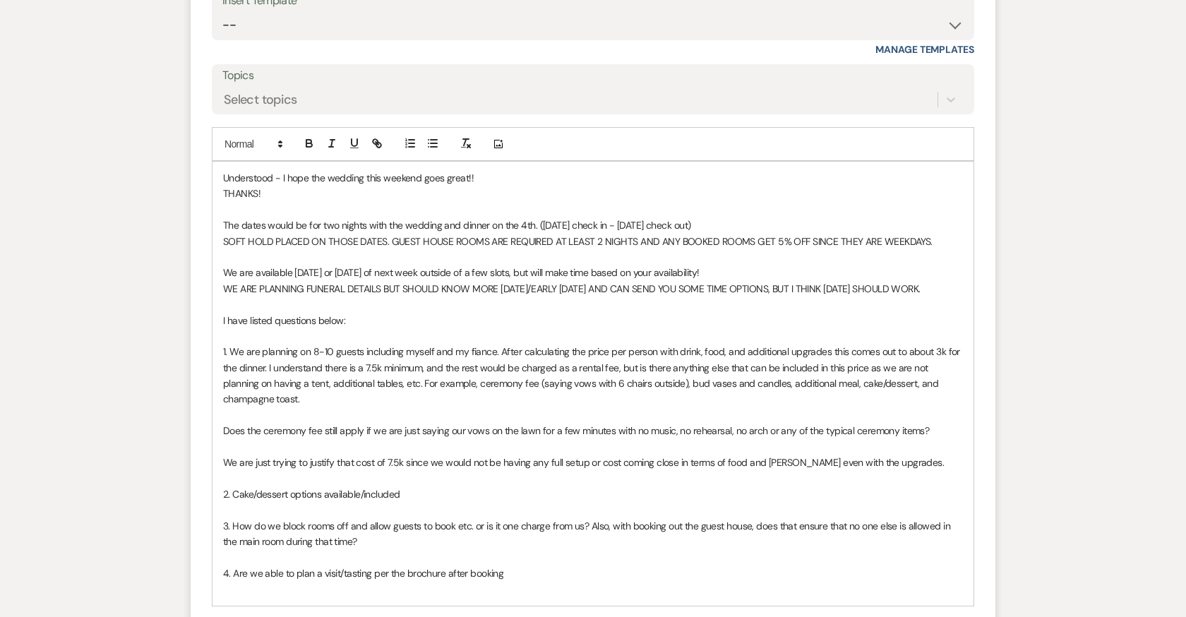
scroll to position [6349, 0]
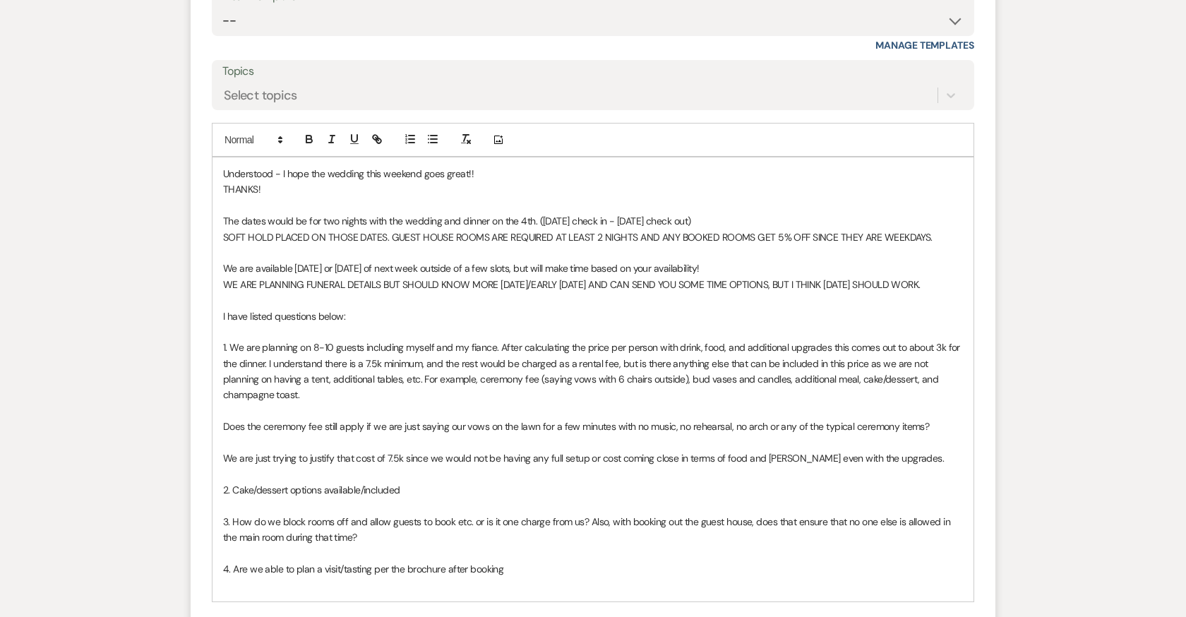
click at [923, 419] on p "Does the ceremony fee still apply if we are just saying our vows on the lawn fo…" at bounding box center [593, 427] width 740 height 16
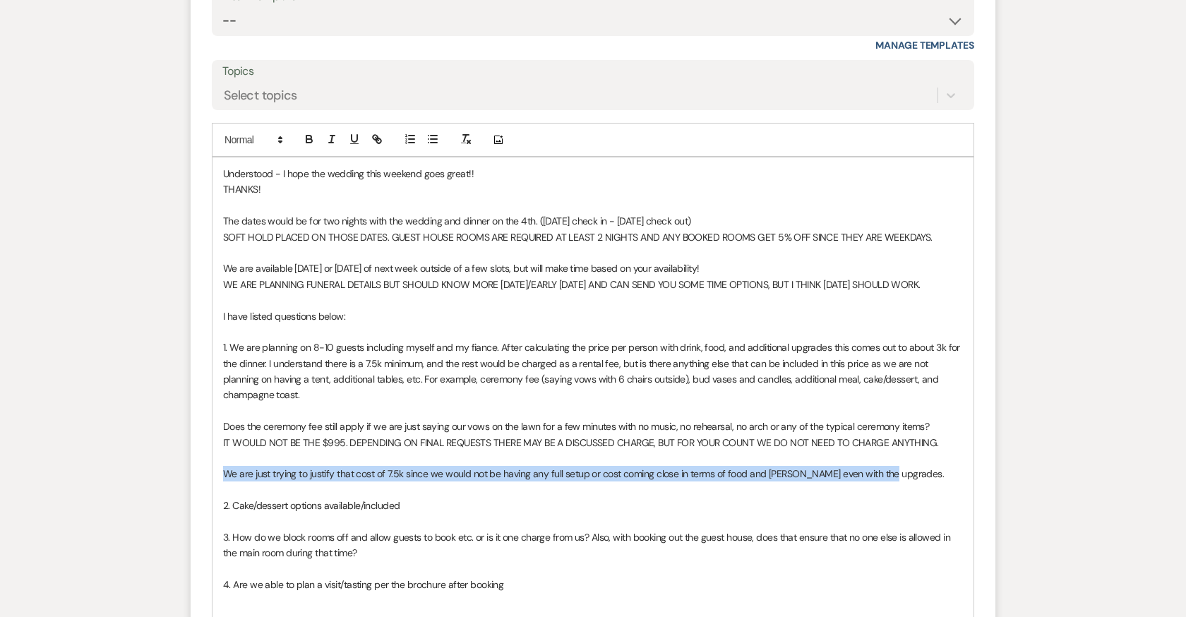
drag, startPoint x: 893, startPoint y: 465, endPoint x: 221, endPoint y: 462, distance: 672.1
click at [221, 462] on div "Understood - I hope the wedding this weekend goes great!! THANKS! The dates wou…" at bounding box center [592, 387] width 761 height 460
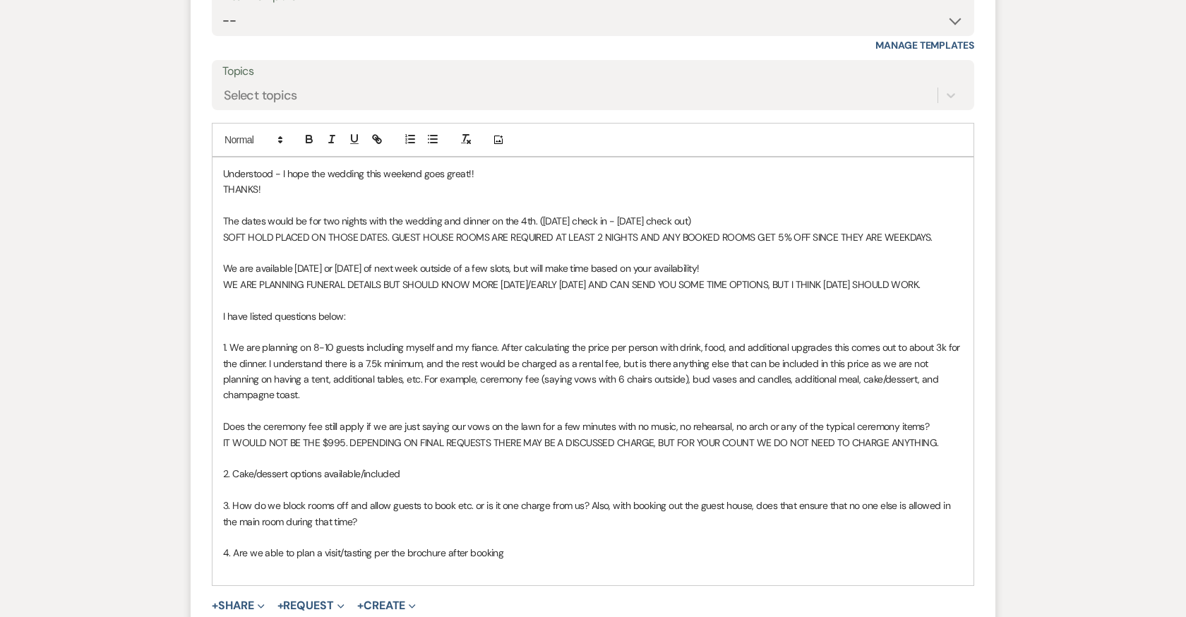
click at [375, 482] on p at bounding box center [593, 490] width 740 height 16
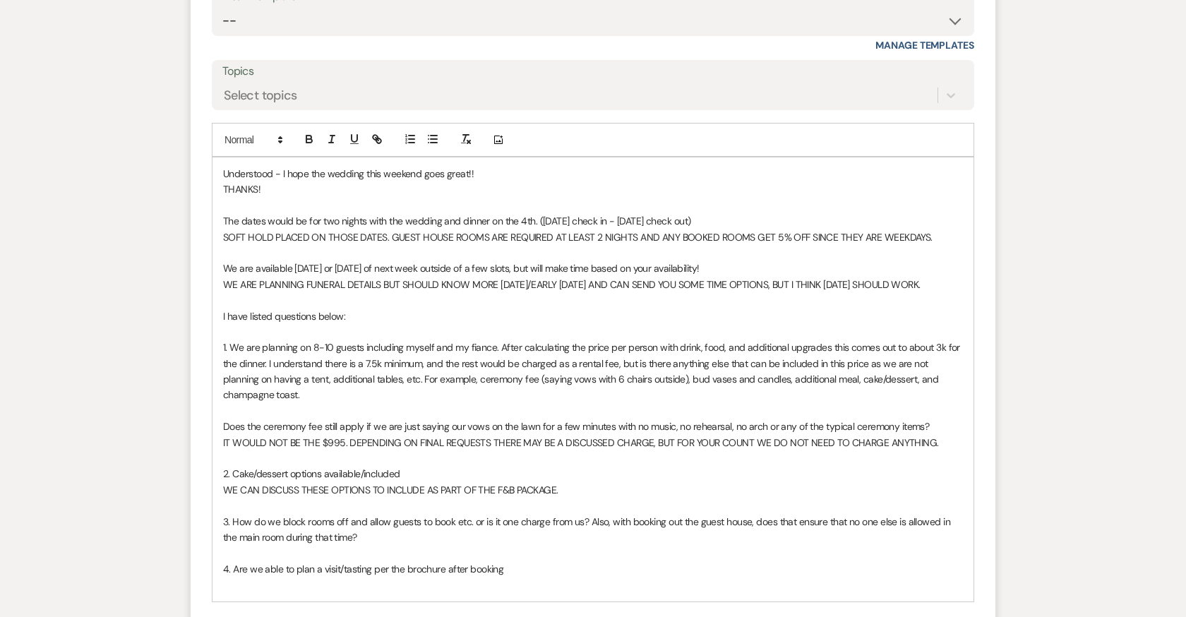
click at [349, 525] on p "3. How do we block rooms off and allow guests to book etc. or is it one charge …" at bounding box center [593, 530] width 740 height 32
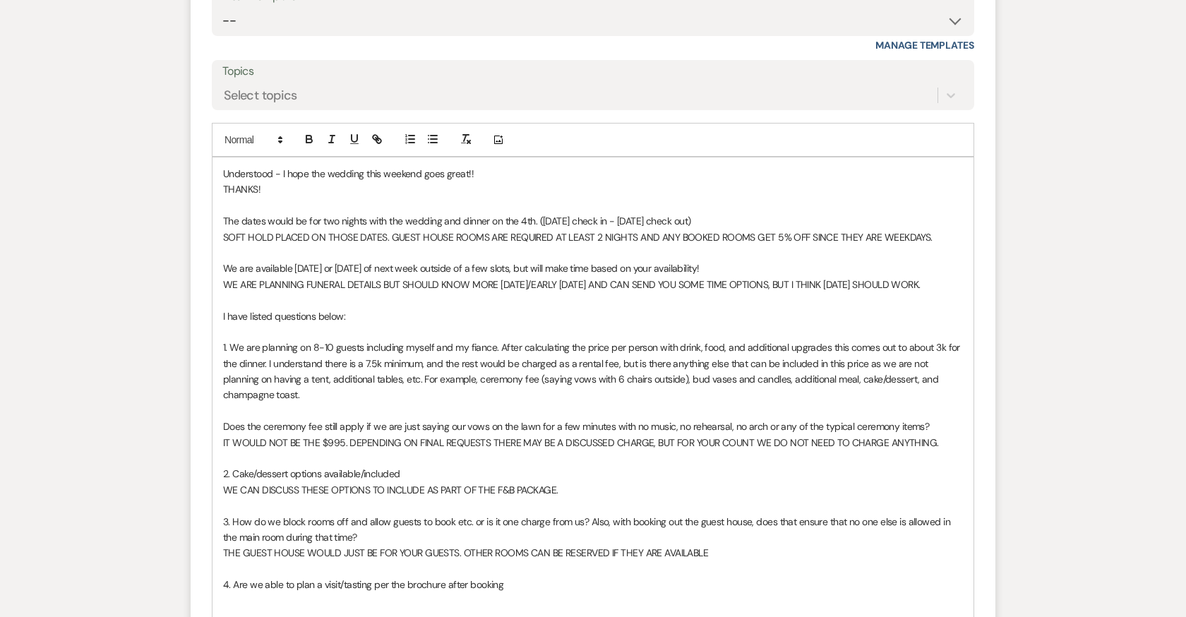
click at [522, 546] on span "THE GUEST HOUSE WOULD JUST BE FOR YOUR GUESTS. OTHER ROOMS CAN BE RESERVED IF T…" at bounding box center [465, 552] width 485 height 13
click at [790, 546] on span "THE GUEST HOUSE WOULD JUST BE FOR YOUR GUESTS. OTHER ROOMS IN THE MAIN HOUSE CA…" at bounding box center [509, 552] width 573 height 13
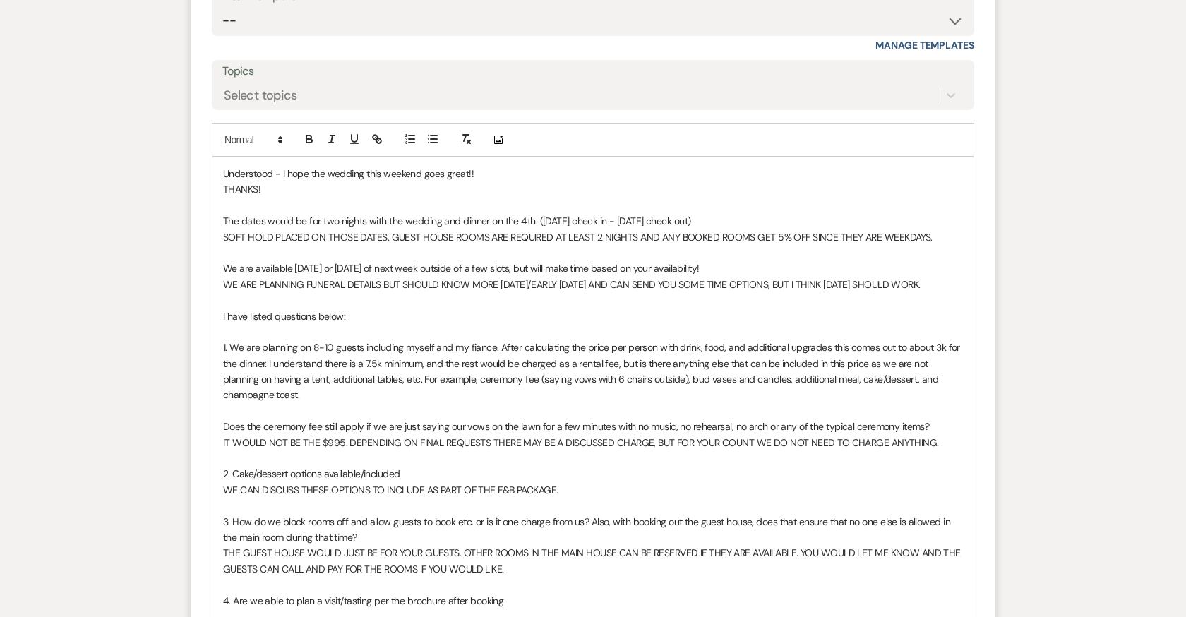
scroll to position [6390, 0]
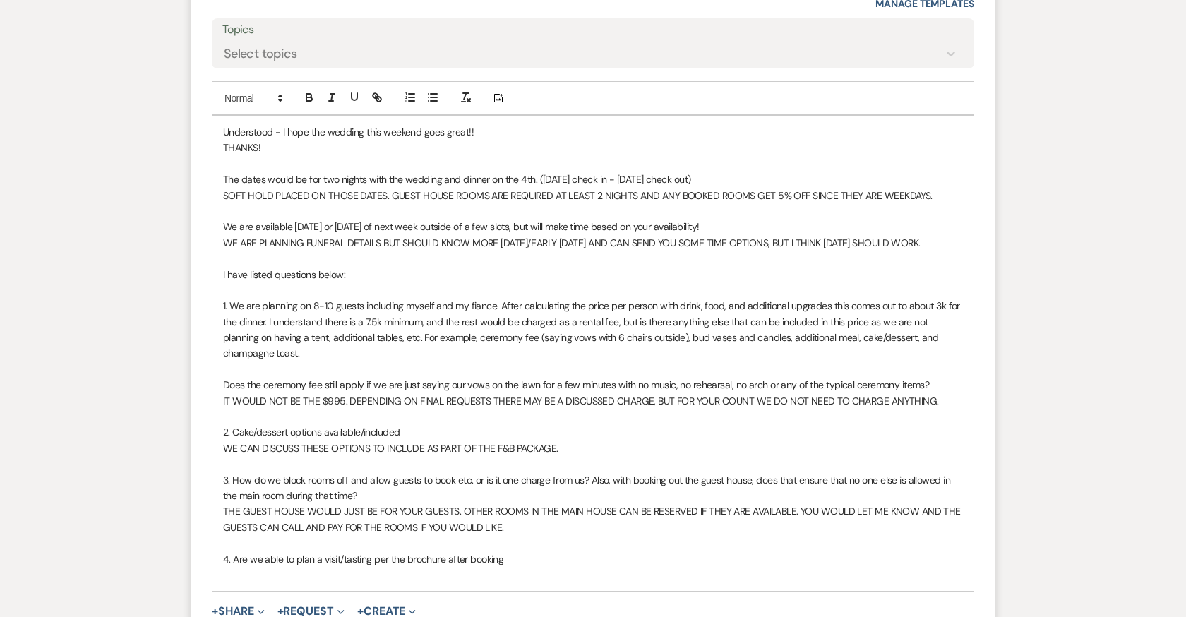
click at [414, 516] on span "THE GUEST HOUSE WOULD JUST BE FOR YOUR GUESTS. OTHER ROOMS IN THE MAIN HOUSE CA…" at bounding box center [593, 519] width 740 height 28
drag, startPoint x: 555, startPoint y: 516, endPoint x: 472, endPoint y: 516, distance: 83.3
click at [472, 516] on span "THE GUEST HOUSE WOULD JUST BE FOR YOUR GUESTS. OTHER ROOMS IN THE MAIN HOUSE CA…" at bounding box center [593, 519] width 740 height 28
click at [513, 551] on p "4. Are we able to plan a visit/tasting per the brochure after booking" at bounding box center [593, 559] width 740 height 16
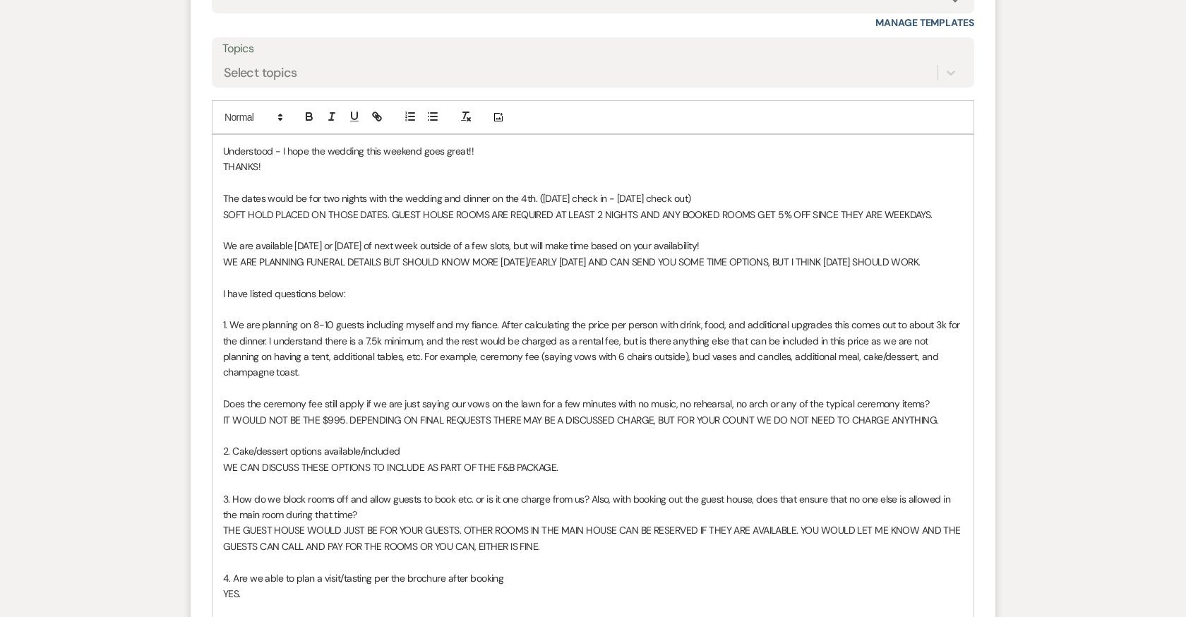
scroll to position [6359, 0]
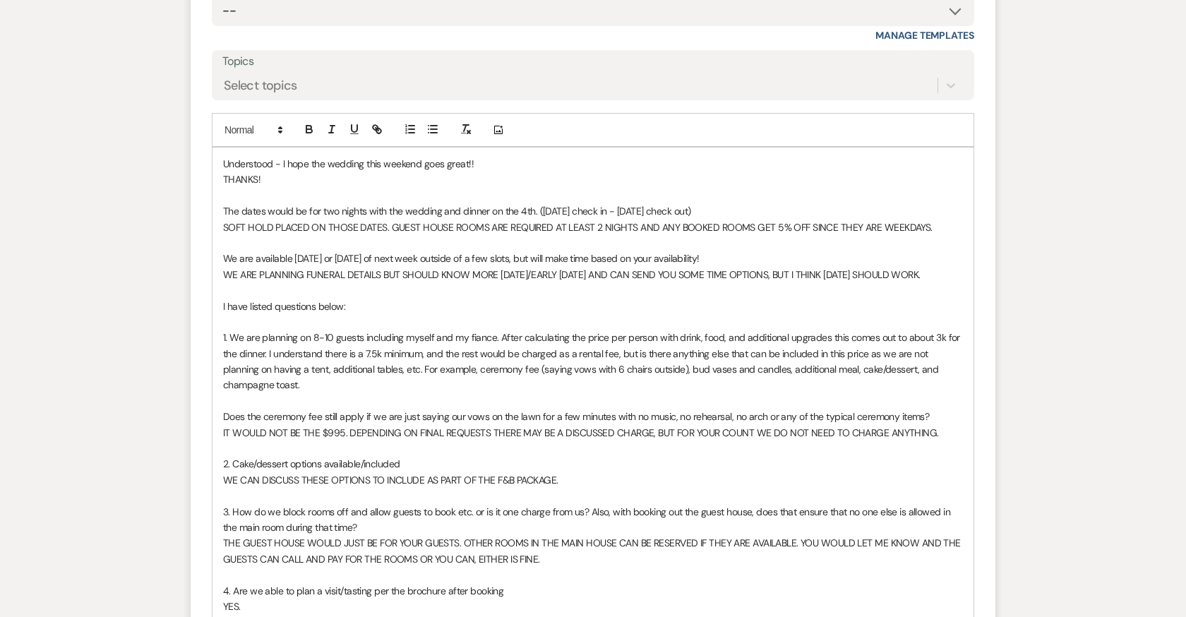
click at [224, 221] on span "SOFT HOLD PLACED ON THOSE DATES. GUEST HOUSE ROOMS ARE REQUIRED AT LEAST 2 NIGH…" at bounding box center [577, 227] width 709 height 13
click at [282, 221] on span "A SOFT HOLD PLACED ON THOSE DATES. GUEST HOUSE ROOMS ARE REQUIRED AT LEAST 2 NI…" at bounding box center [582, 227] width 718 height 13
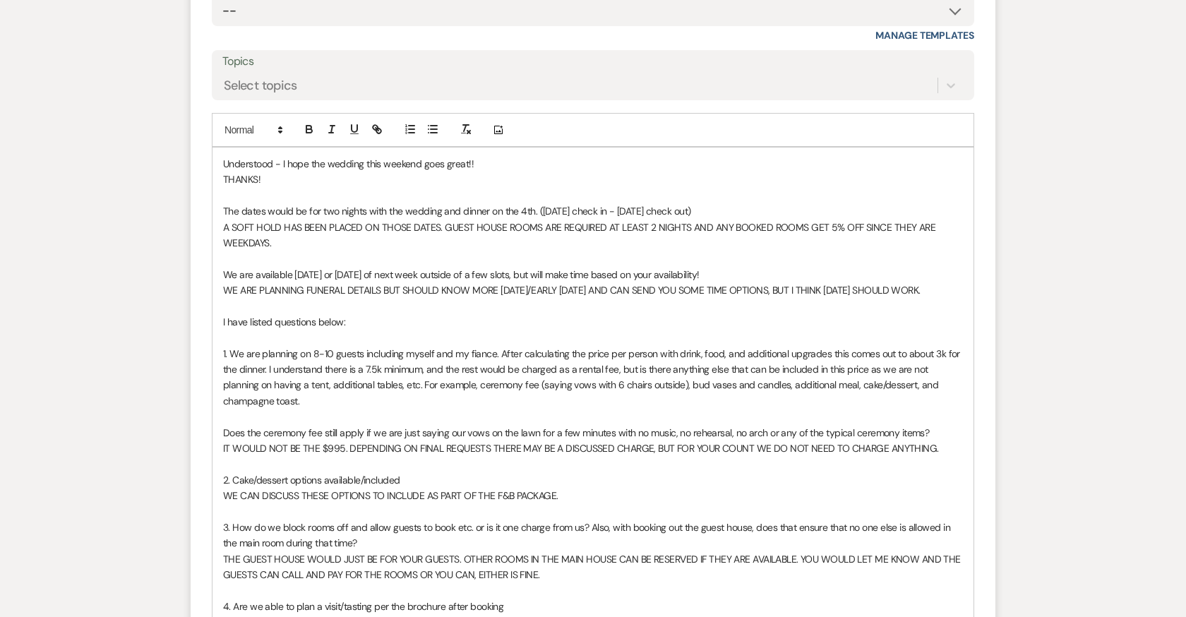
click at [436, 221] on span "A SOFT HOLD HAS BEEN PLACED ON THOSE DATES. GUEST HOUSE ROOMS ARE REQUIRED AT L…" at bounding box center [580, 235] width 715 height 28
click at [612, 221] on span "A SOFT HOLD HAS BEEN PLACED ON THOSE DATES FOR A FEW DAYS. GUEST HOUSE ROOMS AR…" at bounding box center [581, 235] width 717 height 28
click at [720, 221] on span "A SOFT HOLD HAS BEEN PLACED ON THOSE DATES FOR A FEW DAYS. GUEST HOUSE ROOMS (4…" at bounding box center [593, 235] width 740 height 28
click at [781, 221] on span "A SOFT HOLD HAS BEEN PLACED ON THOSE DATES FOR A FEW DAYS. GUEST HOUSE ROOMS (4…" at bounding box center [585, 235] width 724 height 28
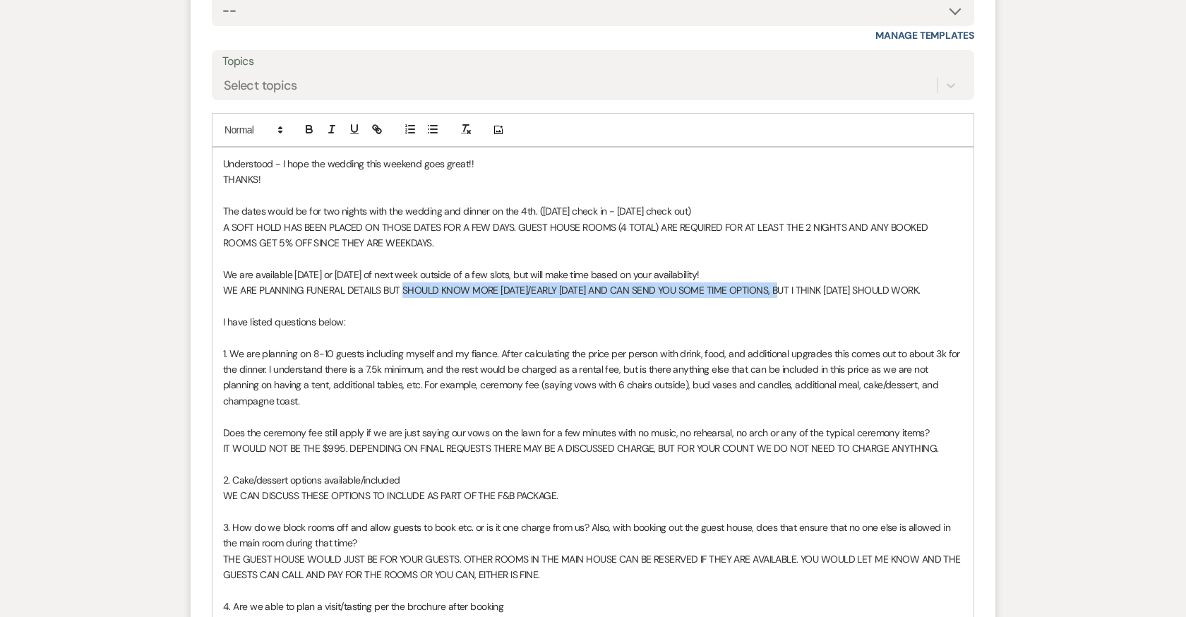
drag, startPoint x: 402, startPoint y: 279, endPoint x: 800, endPoint y: 280, distance: 397.5
click at [800, 282] on p "WE ARE PLANNING FUNERAL DETAILS BUT SHOULD KNOW MORE TOMORROW/EARLY SUNDAY AND …" at bounding box center [593, 290] width 740 height 16
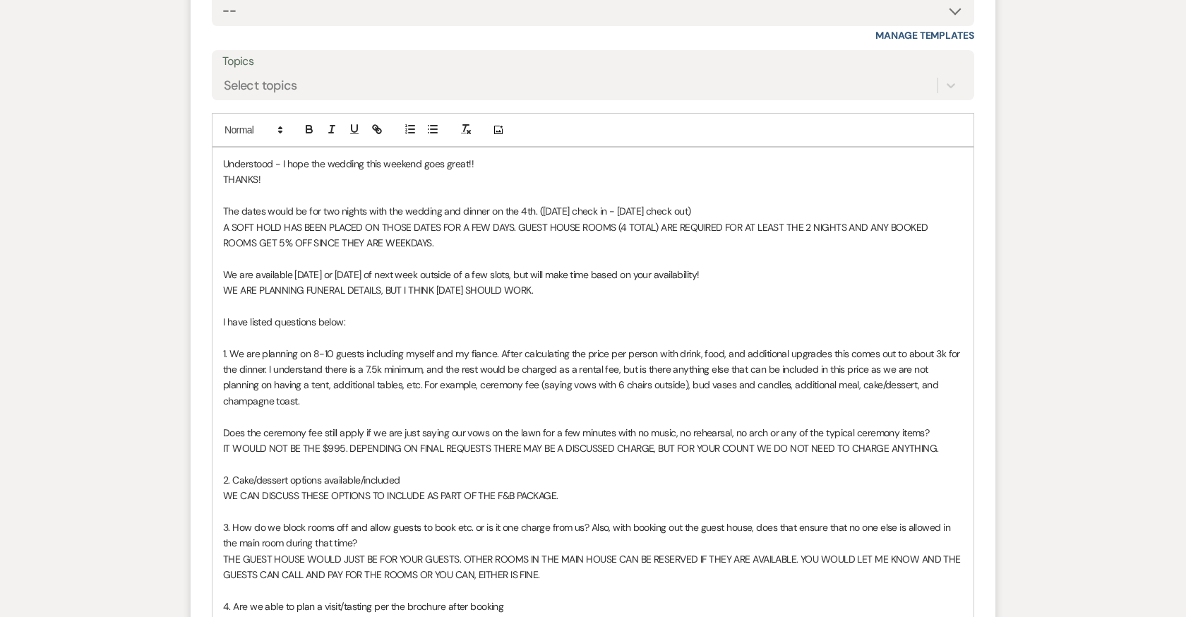
click at [539, 282] on p "WE ARE PLANNING FUNERAL DETAILS, BUT I THINK MONDAY SHOULD WORK." at bounding box center [593, 290] width 740 height 16
click at [407, 282] on p "WE ARE PLANNING FUNERAL DETAILS, BUT I THINK MONDAY SHOULD WORK." at bounding box center [593, 290] width 740 height 16
click at [447, 282] on p "WE ARE PLANNING FUNERAL DETAILS, BUT I AM THINK MONDAY SHOULD WORK." at bounding box center [593, 290] width 740 height 16
click at [572, 282] on p "WE ARE PLANNING FUNERAL DETAILS, BUT I AM THINKING MONDAY SHOULD WORK." at bounding box center [593, 290] width 740 height 16
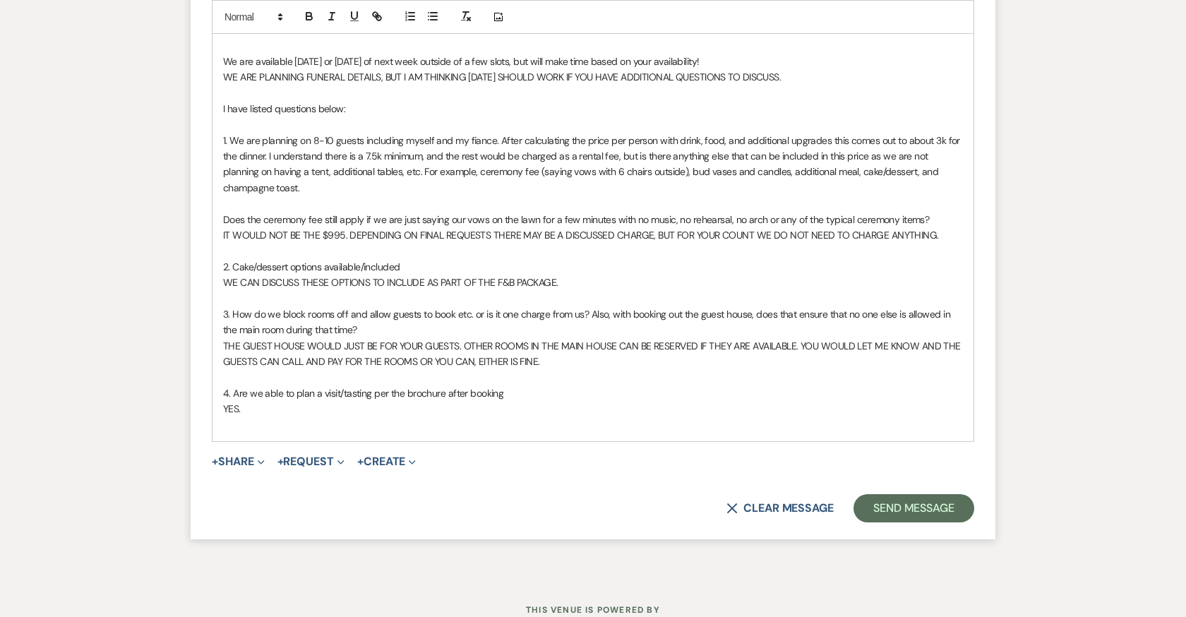
scroll to position [6577, 0]
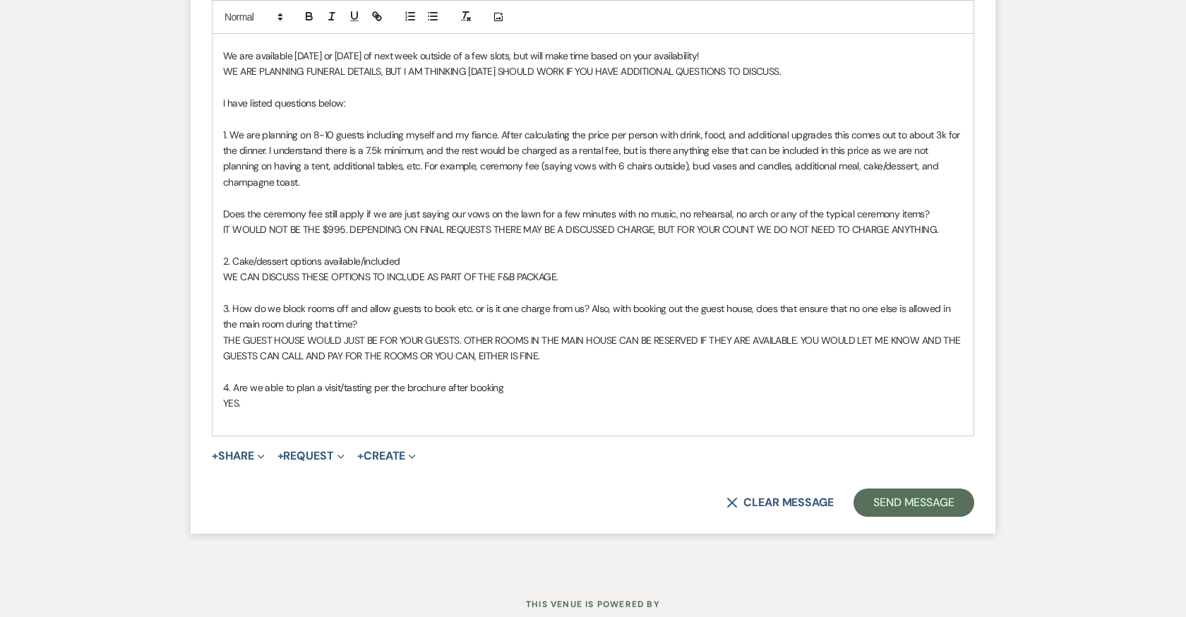
click at [913, 334] on span "THE GUEST HOUSE WOULD JUST BE FOR YOUR GUESTS. OTHER ROOMS IN THE MAIN HOUSE CA…" at bounding box center [593, 348] width 740 height 28
drag, startPoint x: 455, startPoint y: 345, endPoint x: 491, endPoint y: 345, distance: 36.0
click at [491, 345] on span "THE GUEST HOUSE WOULD JUST BE FOR YOUR GUESTS. OTHER ROOMS IN THE MAIN HOUSE CA…" at bounding box center [587, 348] width 728 height 28
drag, startPoint x: 580, startPoint y: 344, endPoint x: 461, endPoint y: 347, distance: 119.3
click at [461, 347] on span "THE GUEST HOUSE WOULD JUST BE FOR YOUR GUESTS. OTHER ROOMS IN THE MAIN HOUSE CA…" at bounding box center [587, 348] width 728 height 28
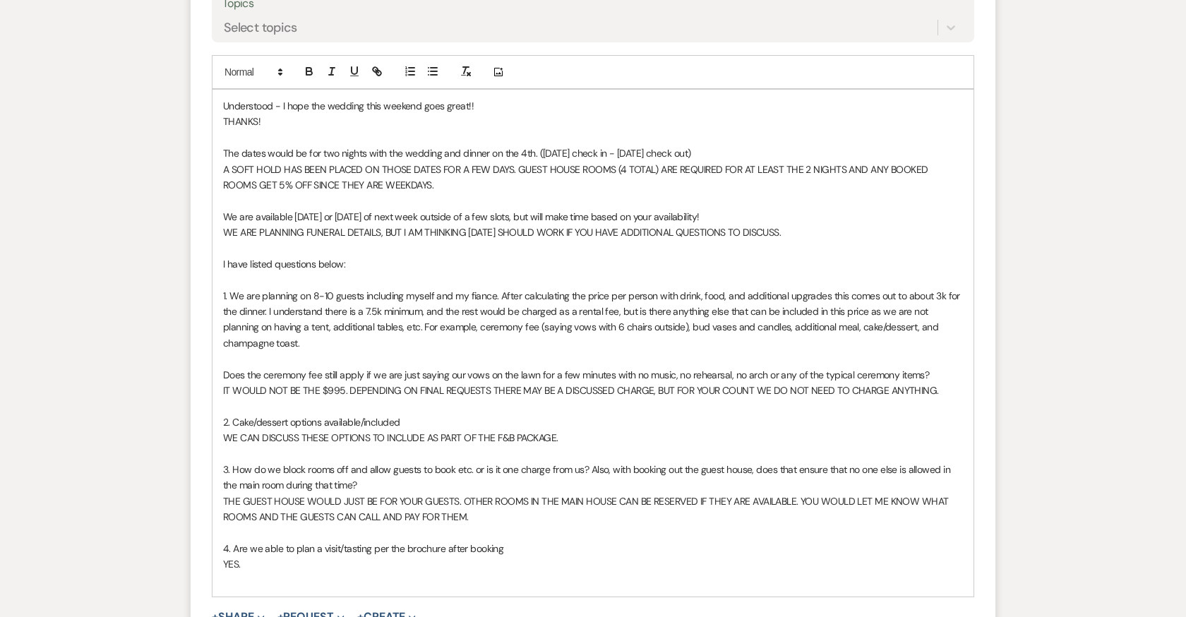
scroll to position [6409, 0]
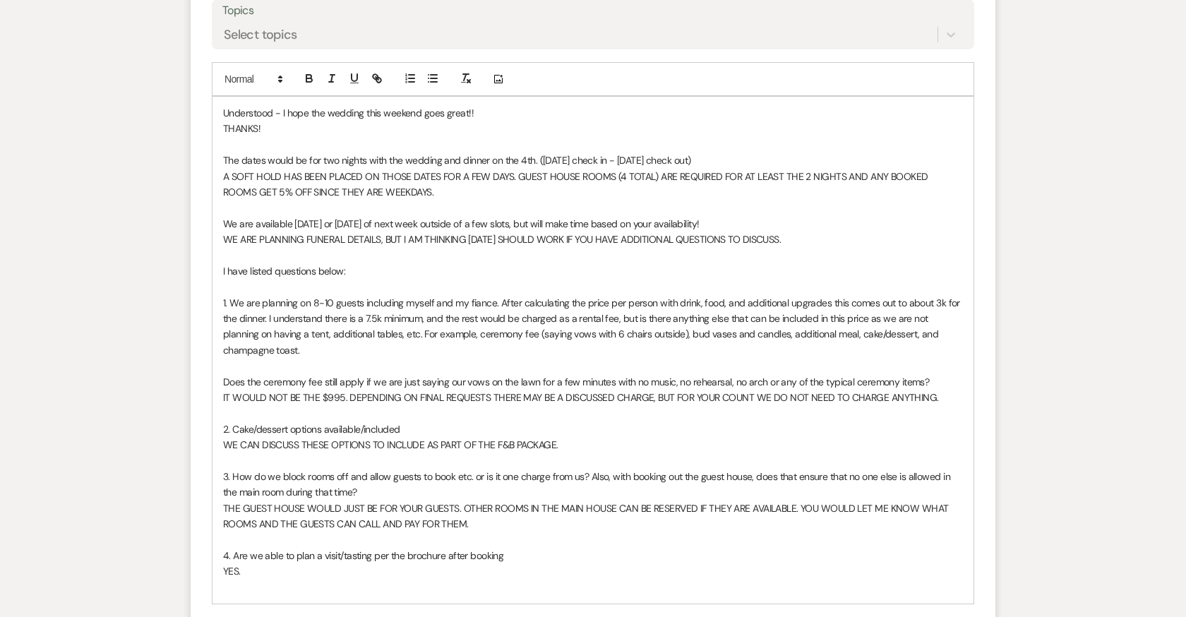
click at [267, 339] on p "1. We are planning on 8-10 guests including myself and my fiance. After calcula…" at bounding box center [593, 327] width 740 height 64
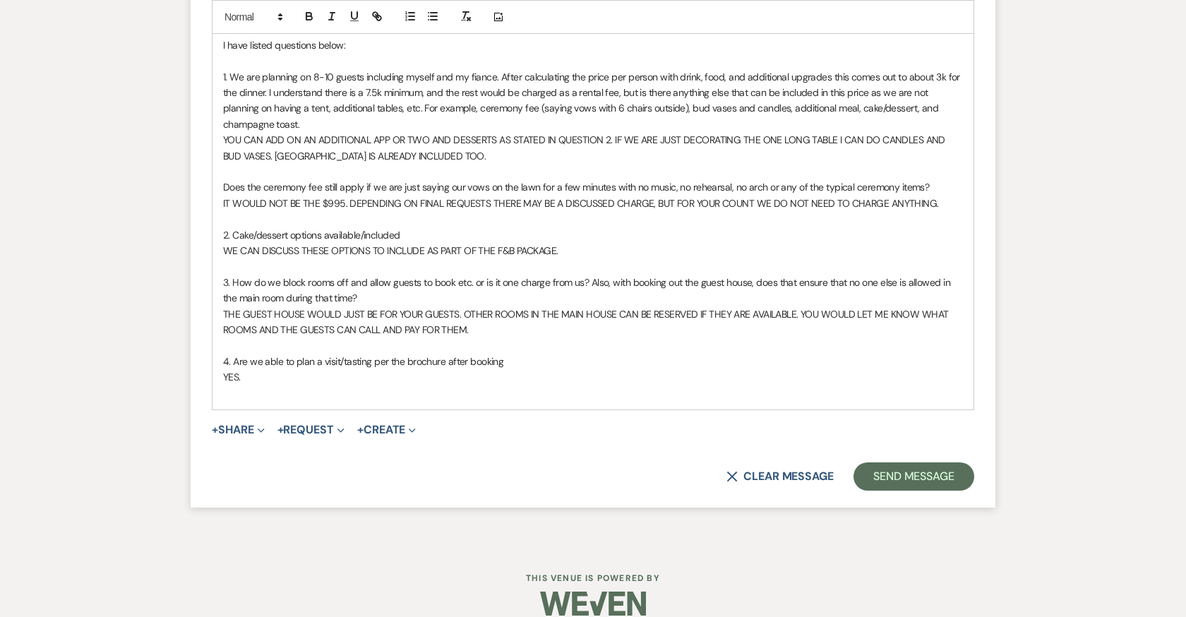
scroll to position [6640, 0]
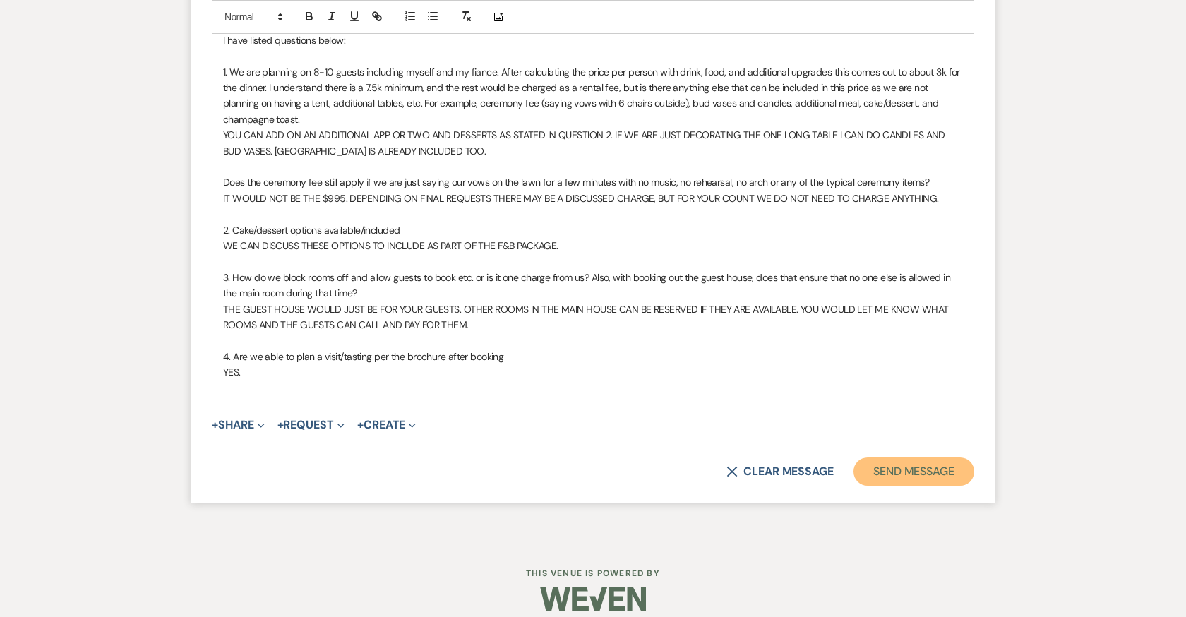
click at [903, 472] on button "Send Message" at bounding box center [913, 471] width 121 height 28
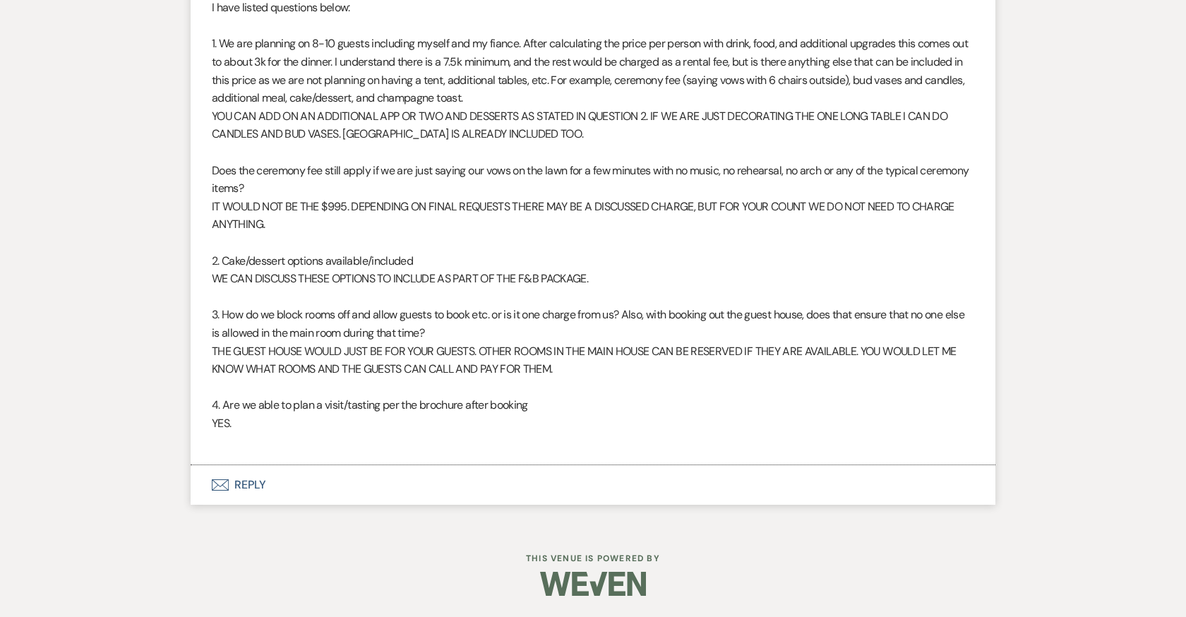
scroll to position [6442, 0]
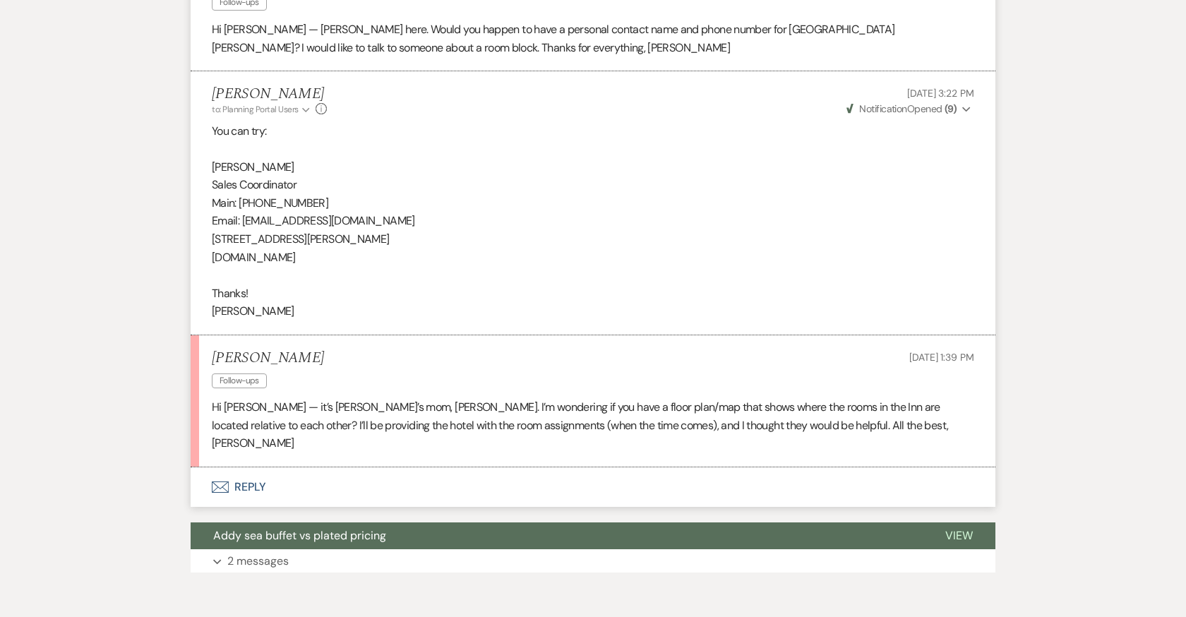
scroll to position [4520, 0]
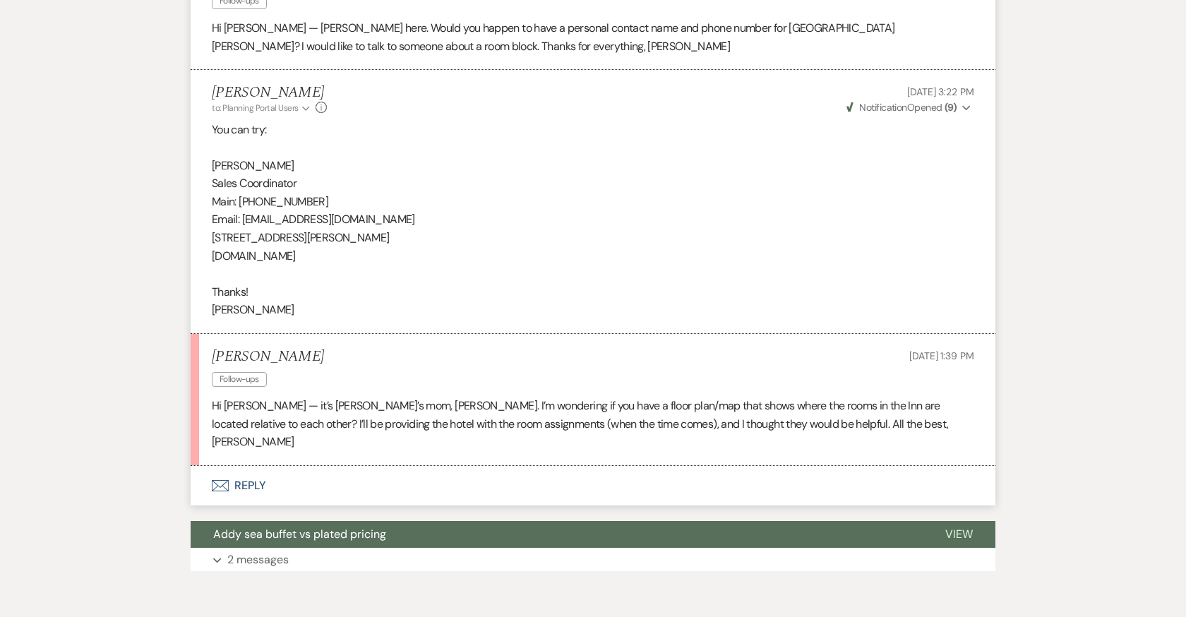
click at [253, 466] on button "Envelope Reply" at bounding box center [593, 486] width 805 height 40
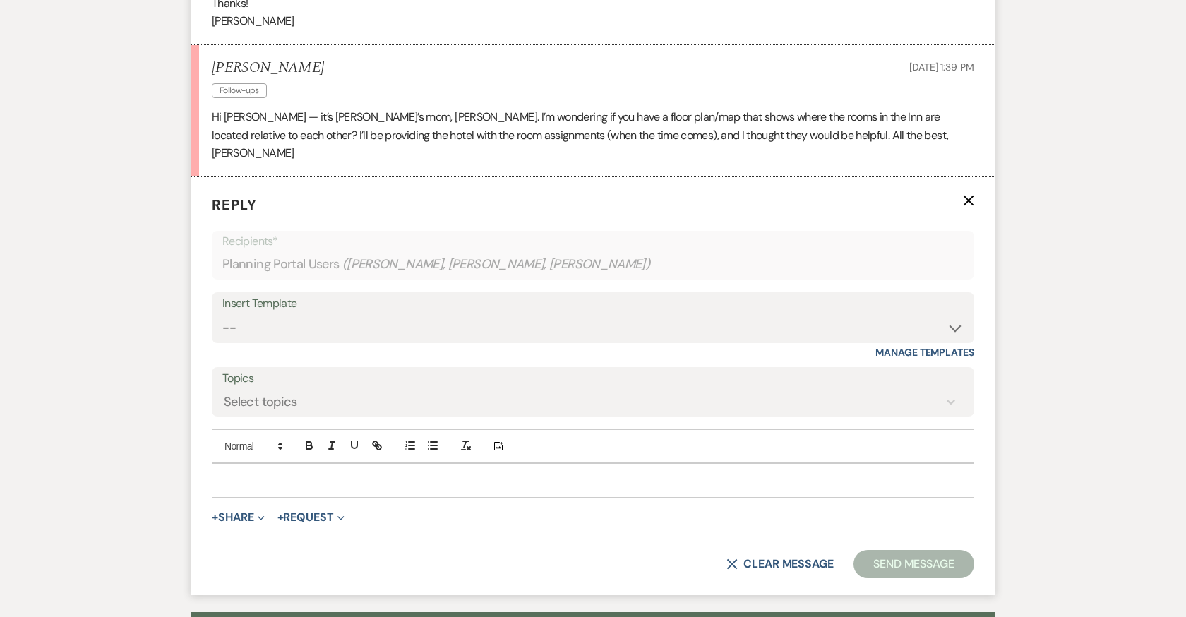
scroll to position [4898, 0]
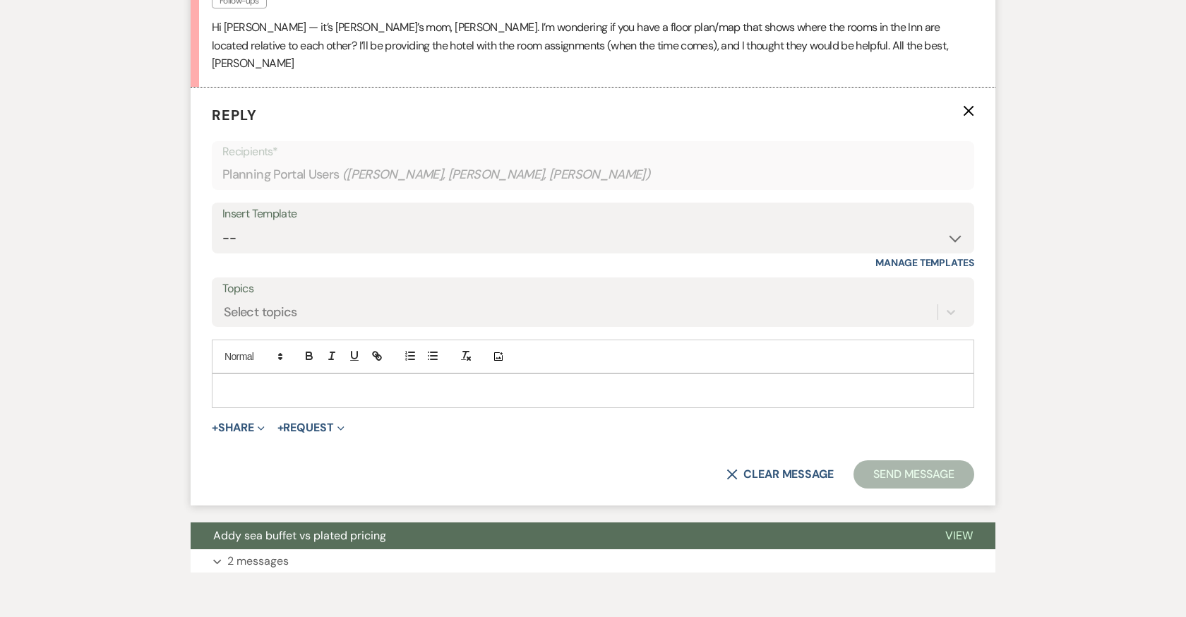
click at [310, 383] on p at bounding box center [593, 391] width 740 height 16
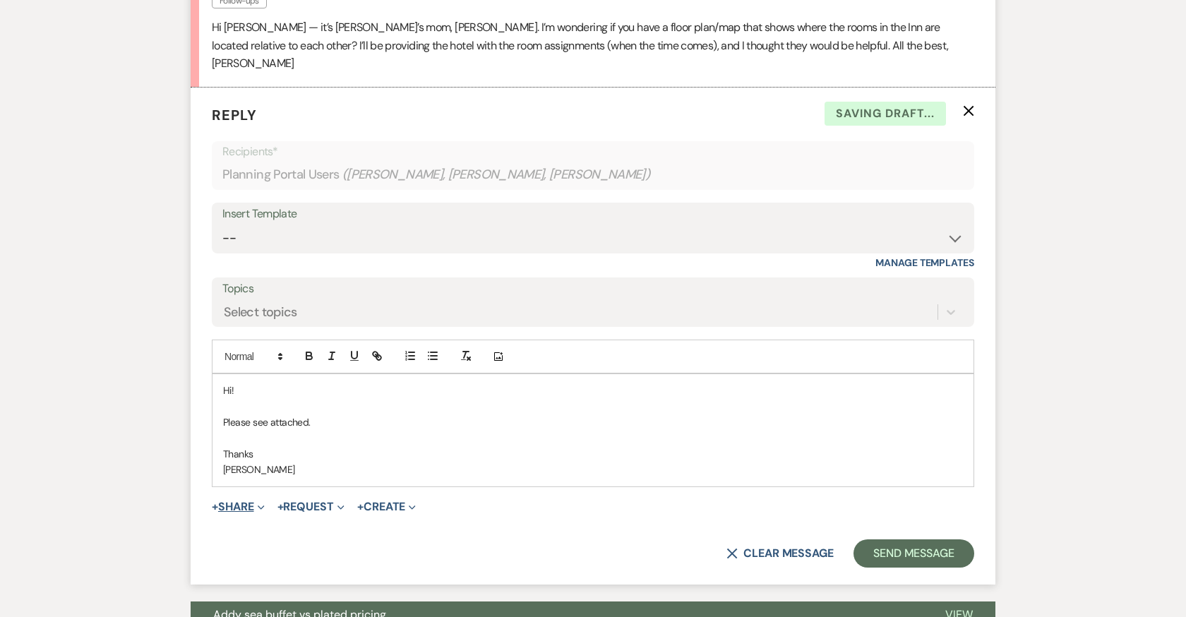
click at [241, 501] on button "+ Share Expand" at bounding box center [238, 506] width 53 height 11
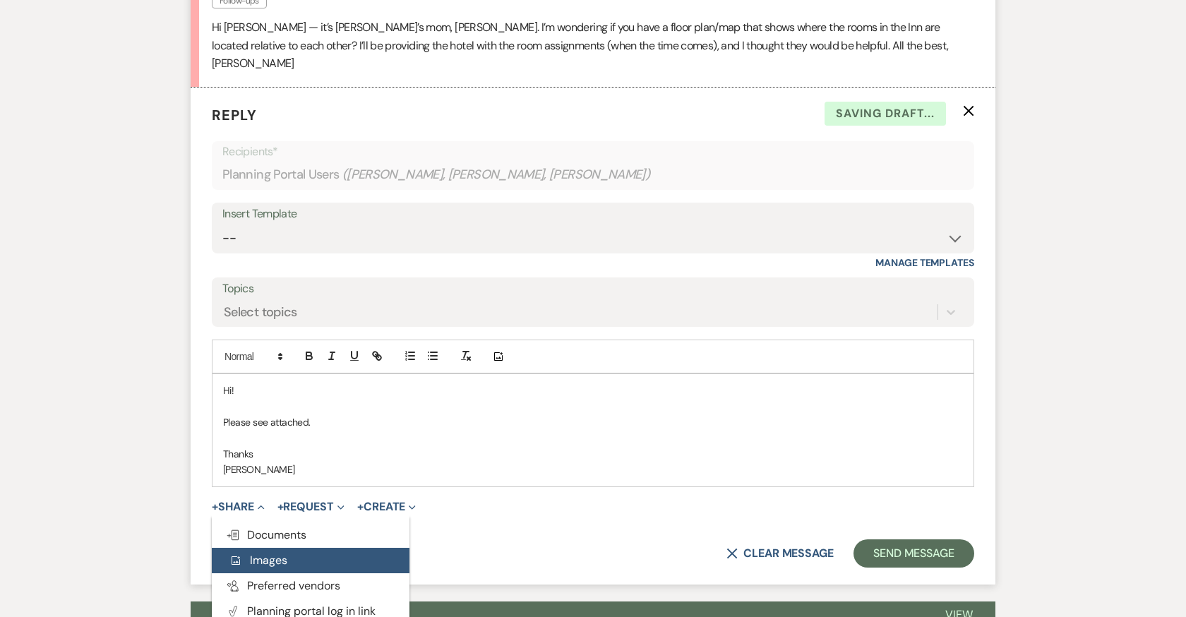
click at [280, 553] on span "Add Photo Images" at bounding box center [258, 560] width 59 height 15
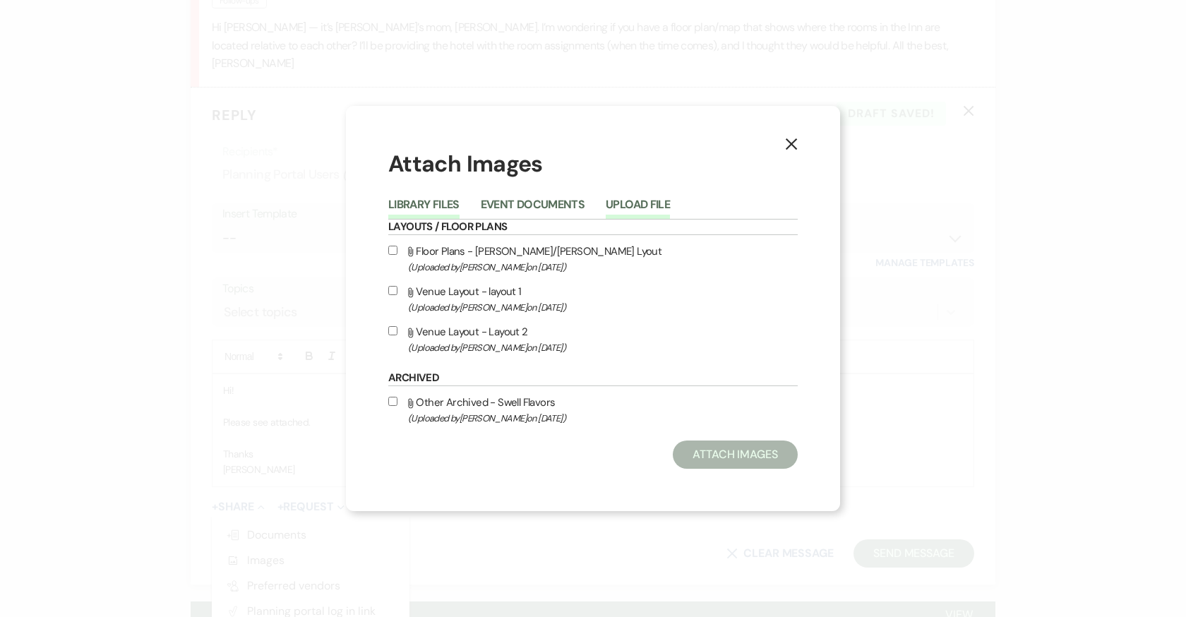
click at [640, 205] on button "Upload File" at bounding box center [638, 209] width 64 height 20
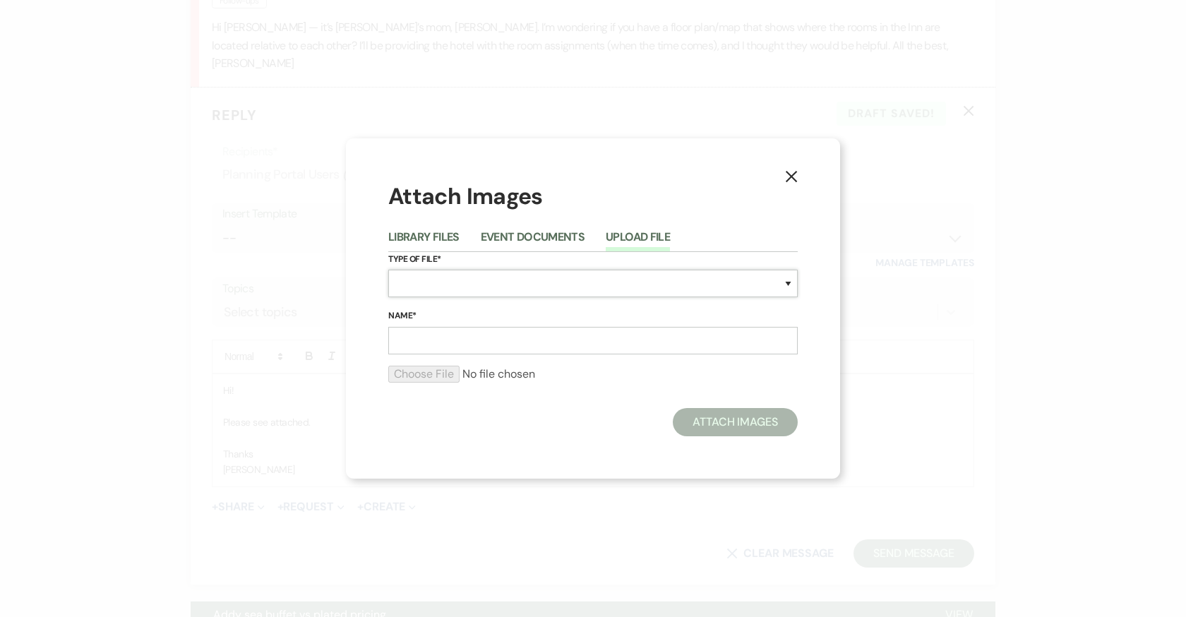
click at [491, 281] on select "Special Event Insurance Vendor Certificate of Insurance Contracts / Rental Agre…" at bounding box center [592, 284] width 409 height 28
select select "24"
click at [388, 270] on select "Special Event Insurance Vendor Certificate of Insurance Contracts / Rental Agre…" at bounding box center [592, 284] width 409 height 28
click at [517, 335] on input "Name*" at bounding box center [592, 341] width 409 height 28
type input "Inn"
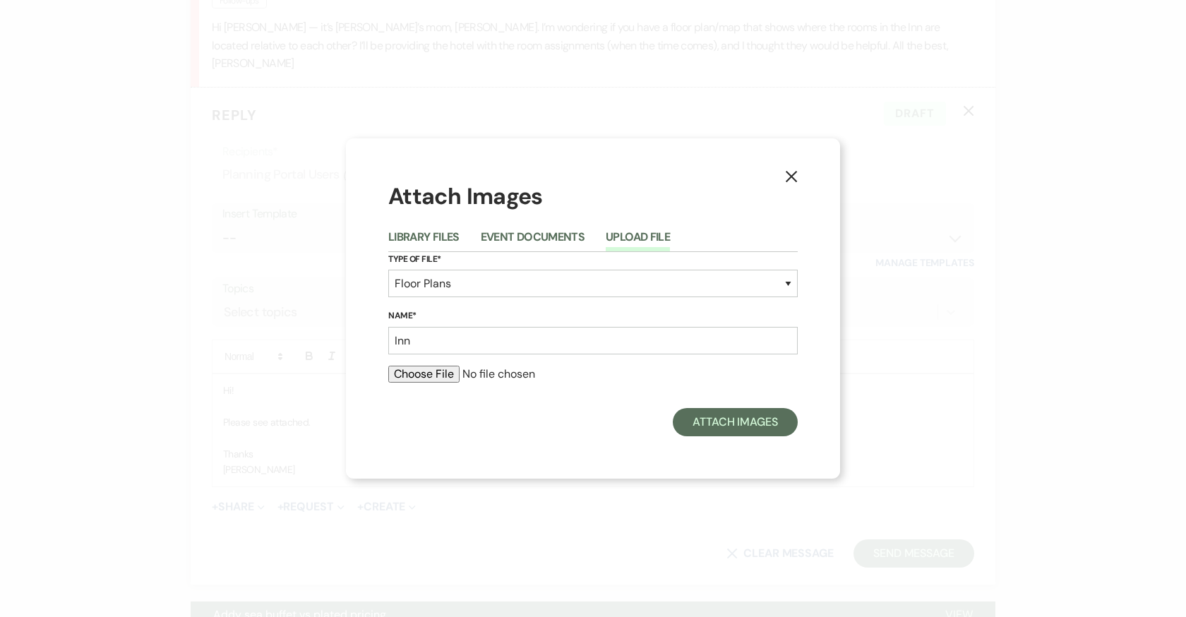
click at [441, 383] on div at bounding box center [592, 380] width 409 height 28
click at [438, 371] on input "file" at bounding box center [592, 374] width 409 height 17
type input "C:\fakepath\1.png"
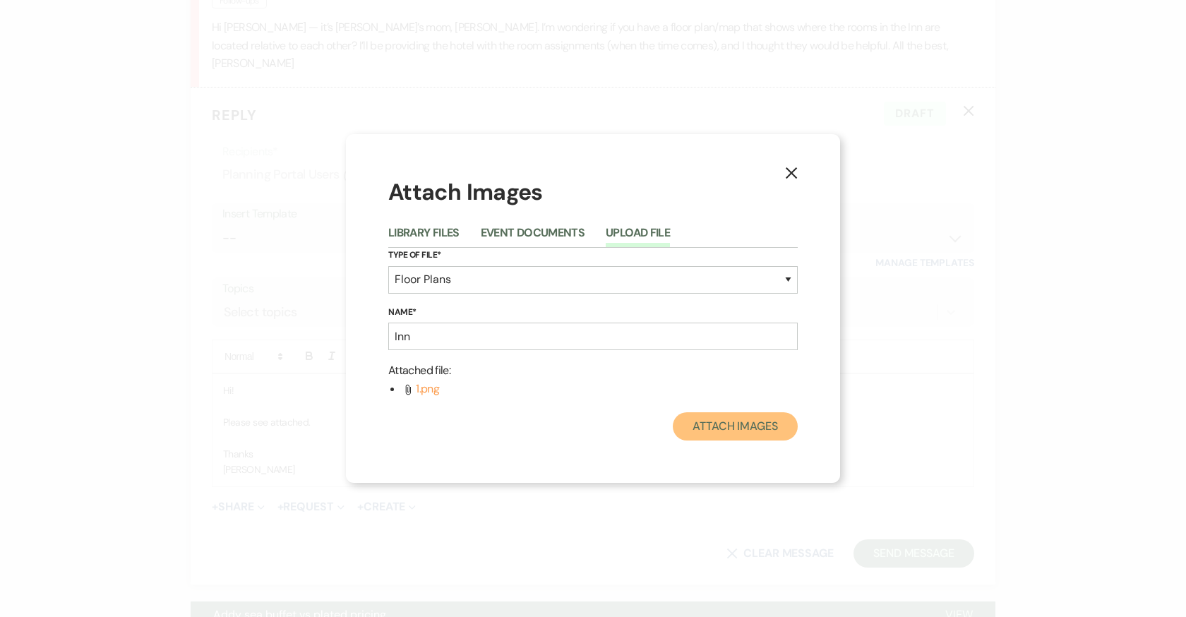
click at [761, 430] on button "Attach Images" at bounding box center [735, 426] width 125 height 28
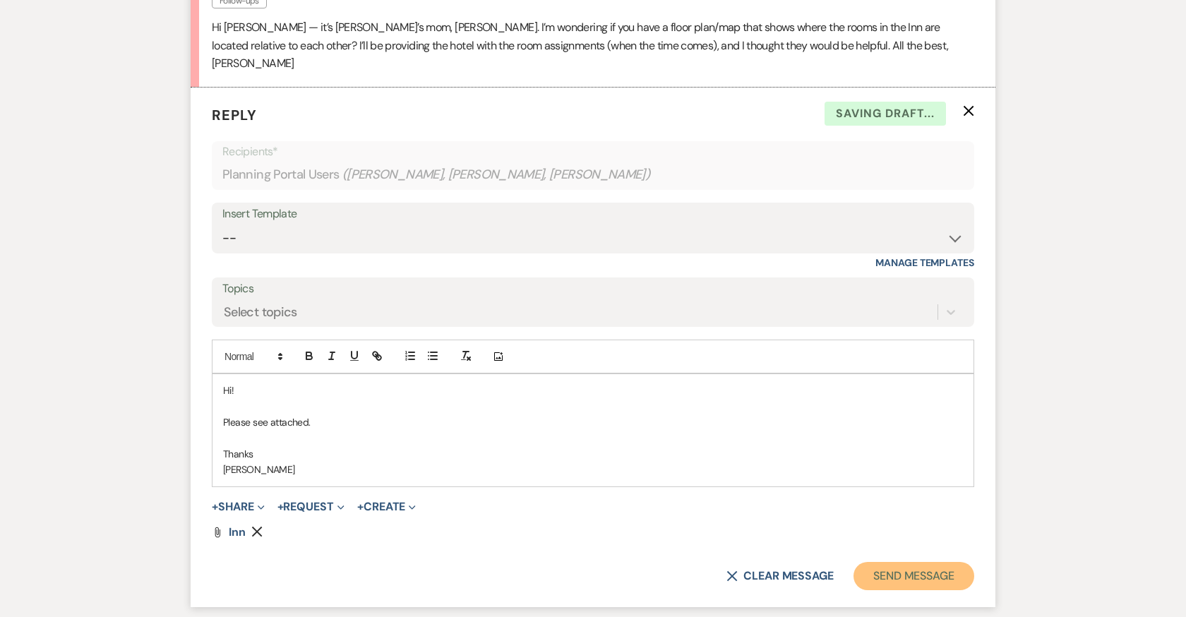
click at [911, 562] on button "Send Message" at bounding box center [913, 576] width 121 height 28
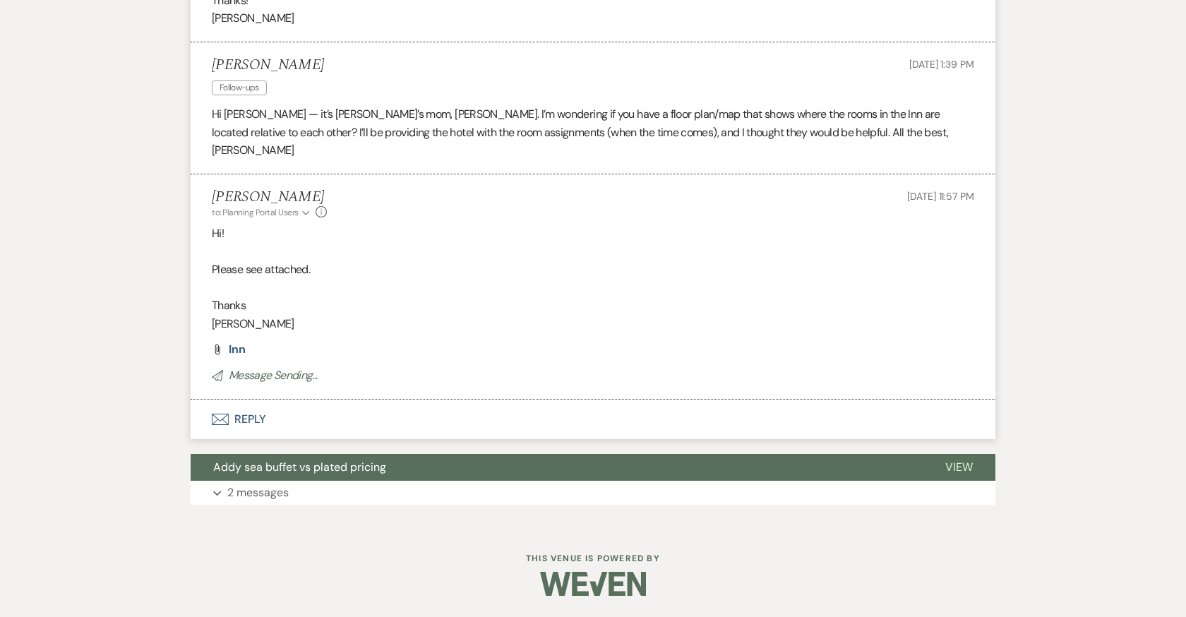
scroll to position [4744, 0]
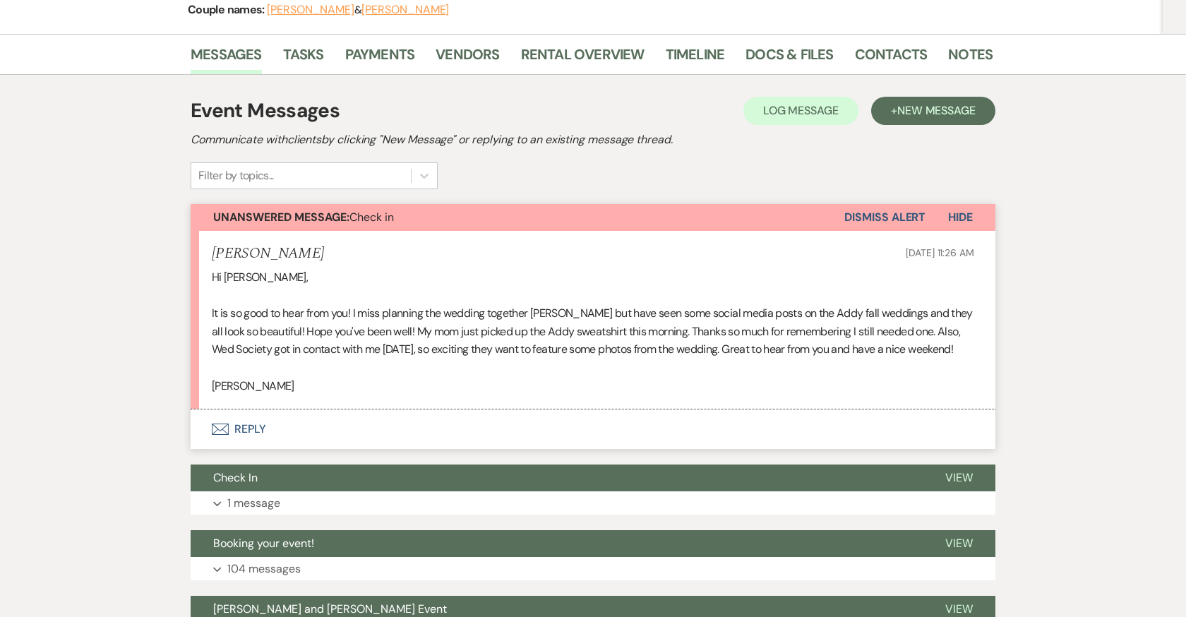
click at [254, 424] on button "Envelope Reply" at bounding box center [593, 429] width 805 height 40
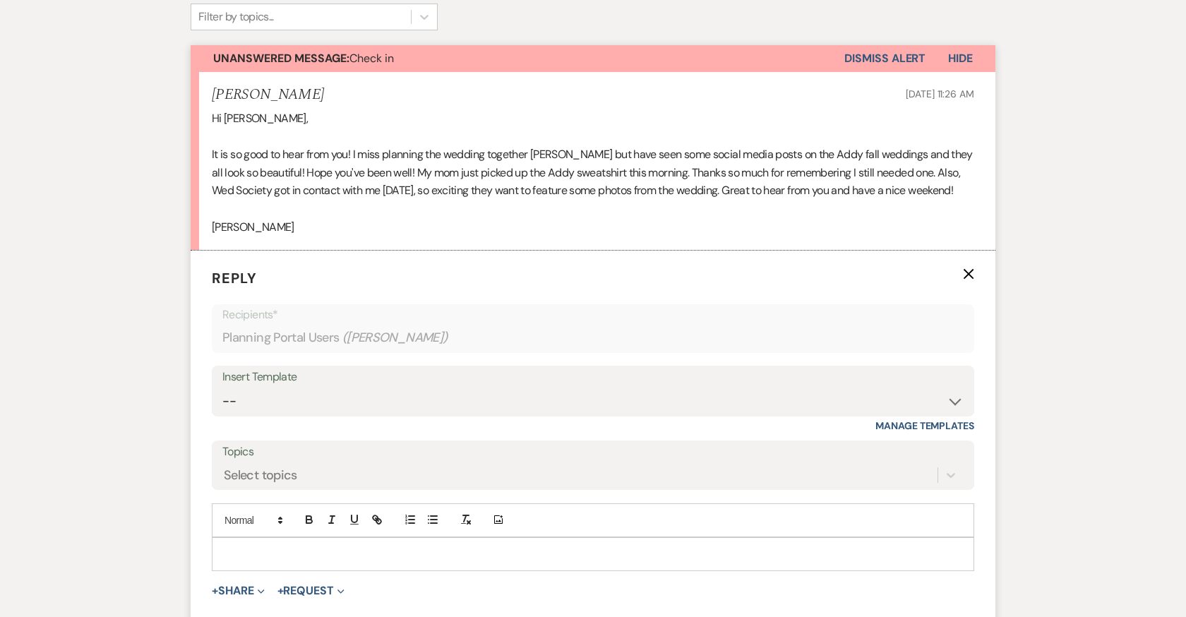
scroll to position [390, 0]
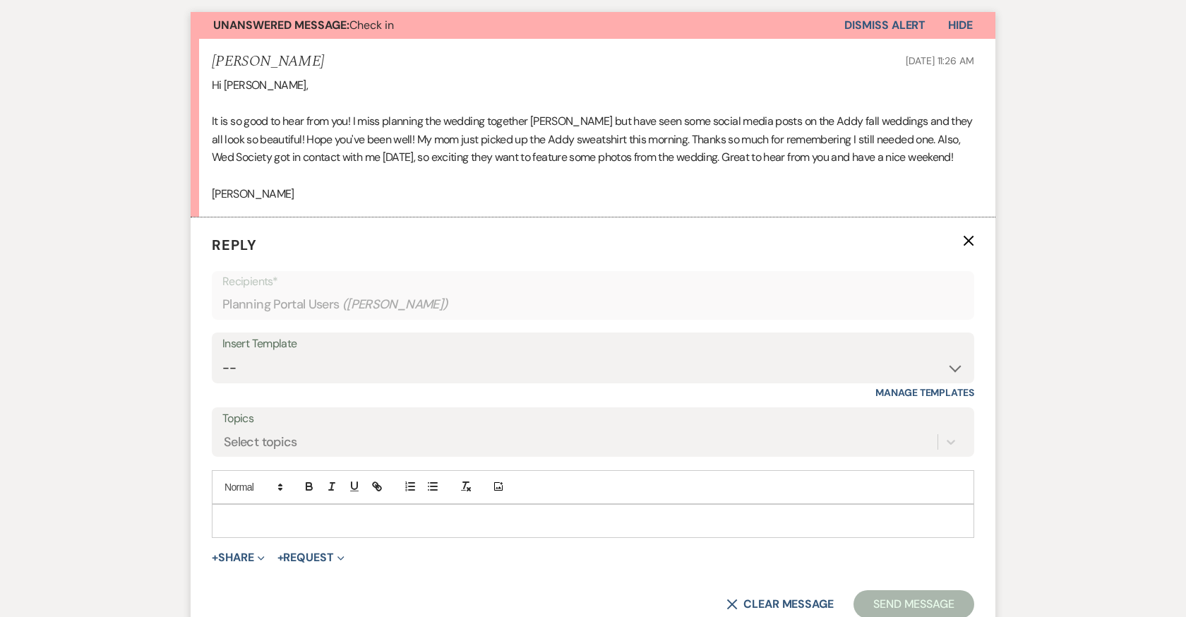
click at [381, 515] on p at bounding box center [593, 521] width 740 height 16
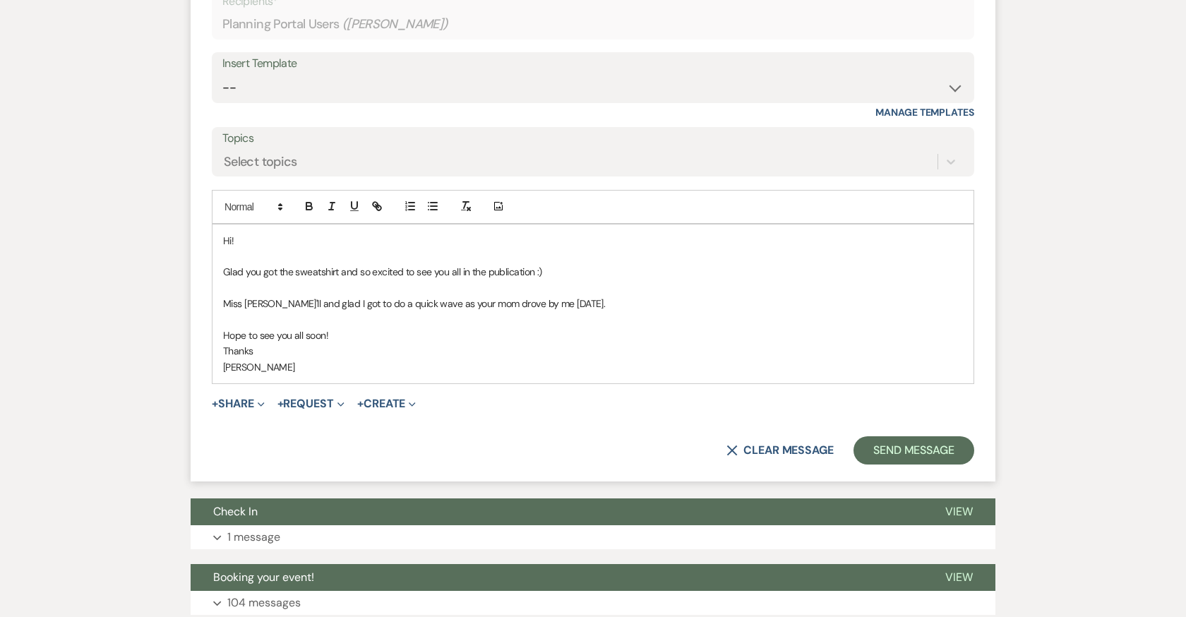
scroll to position [752, 0]
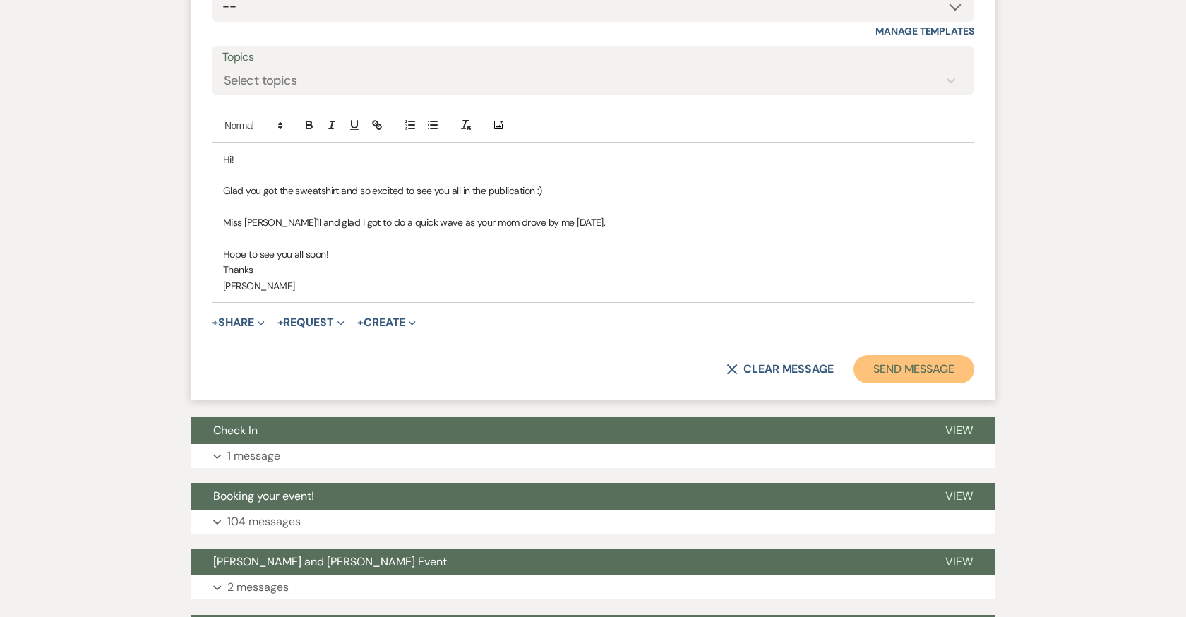
click at [923, 371] on button "Send Message" at bounding box center [913, 369] width 121 height 28
